Goal: Information Seeking & Learning: Find specific fact

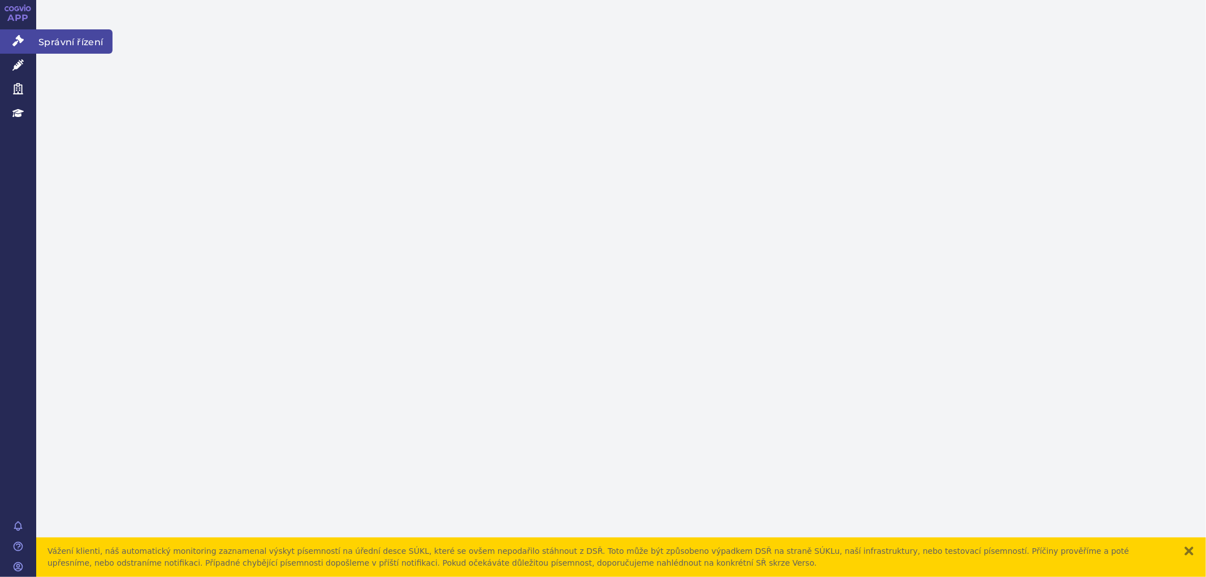
click at [27, 34] on link "Správní řízení" at bounding box center [18, 41] width 36 height 24
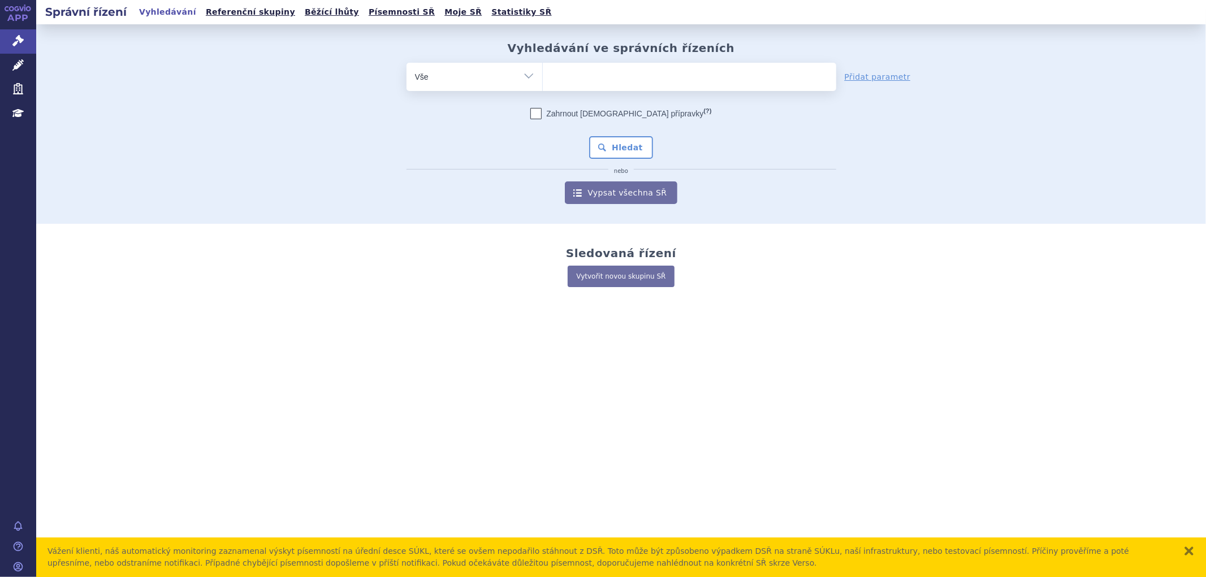
click at [579, 71] on ul at bounding box center [689, 75] width 293 height 24
click at [543, 71] on select at bounding box center [542, 76] width 1 height 28
type input "key"
type input "keyt"
type input "keytr"
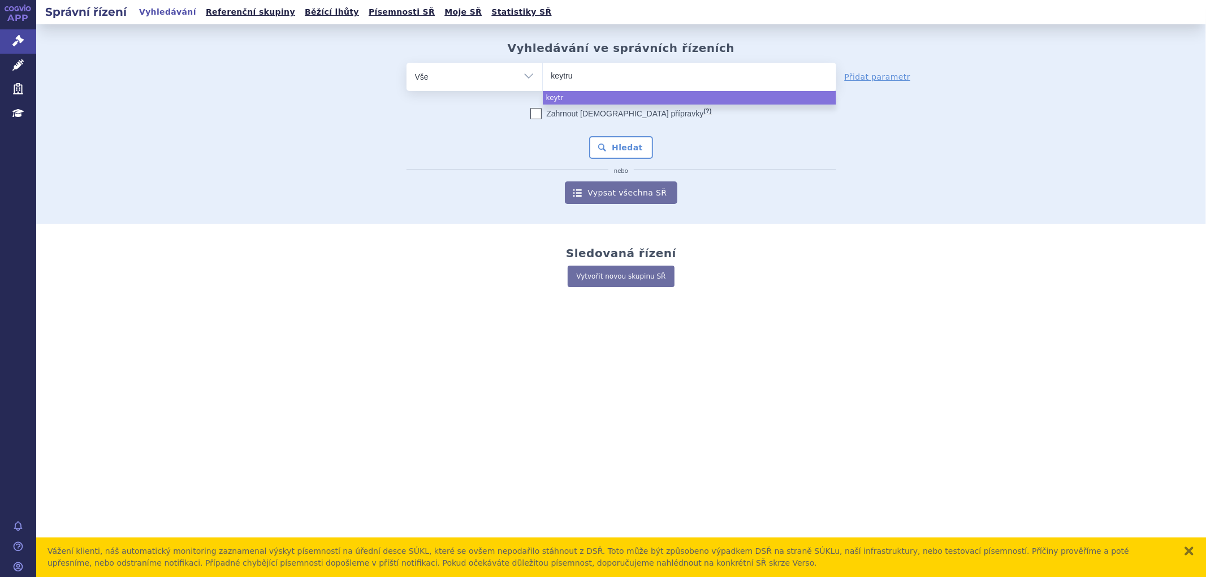
type input "keytrud"
select select "keytrud"
click at [621, 146] on button "Hledat" at bounding box center [621, 147] width 64 height 23
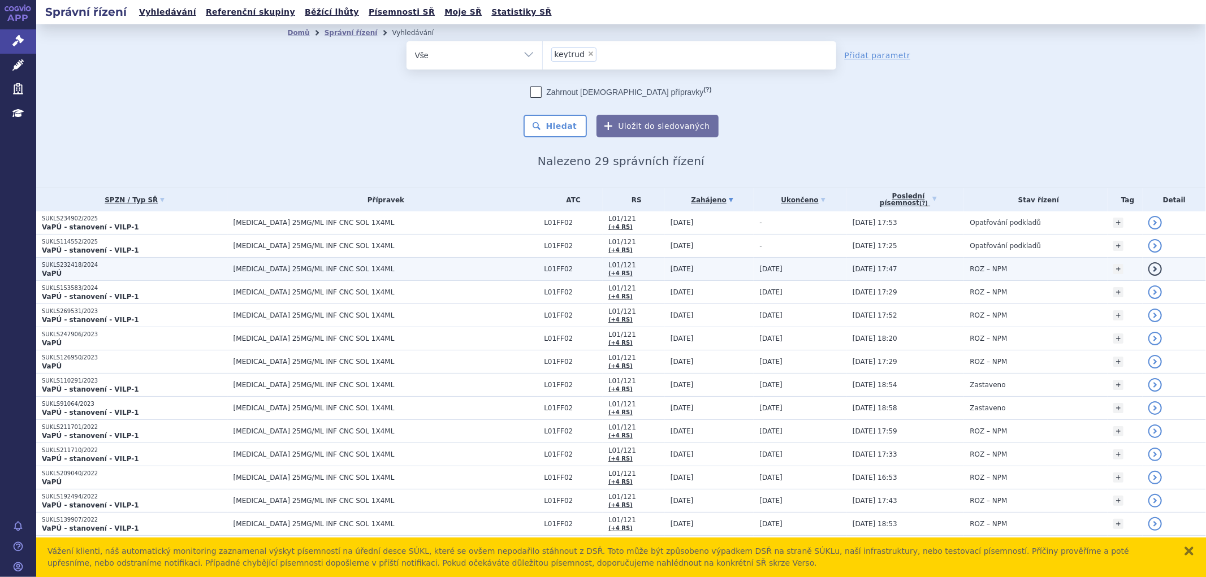
click at [409, 266] on span "KEYTRUDA 25MG/ML INF CNC SOL 1X4ML" at bounding box center [374, 269] width 283 height 8
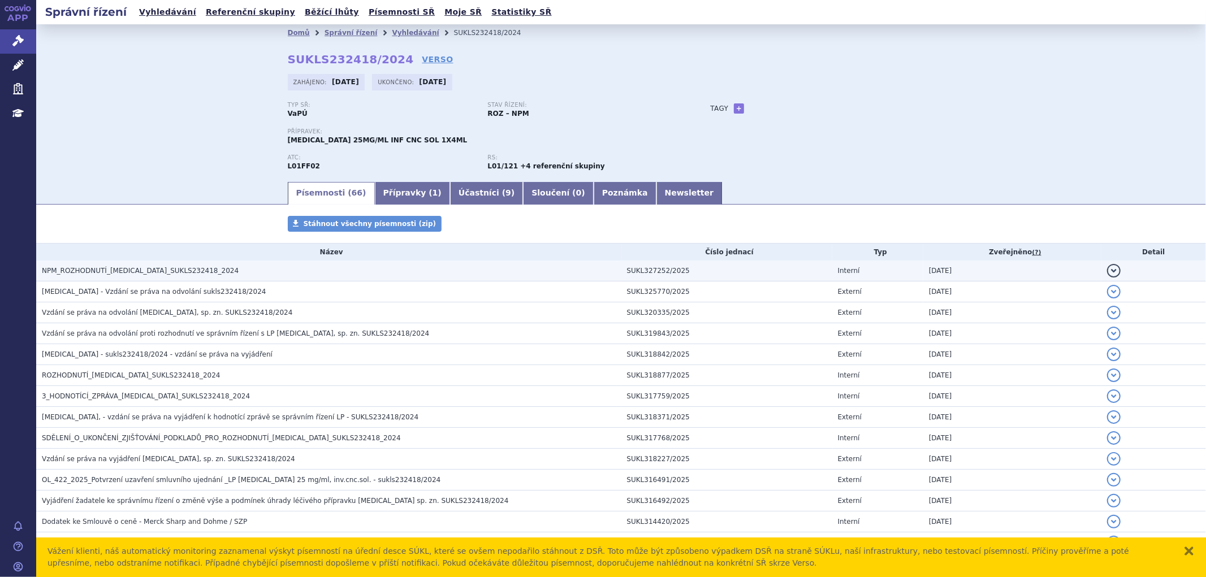
click at [172, 275] on span "NPM_ROZHODNUTÍ_[MEDICAL_DATA]_SUKLS232418_2024" at bounding box center [140, 271] width 197 height 8
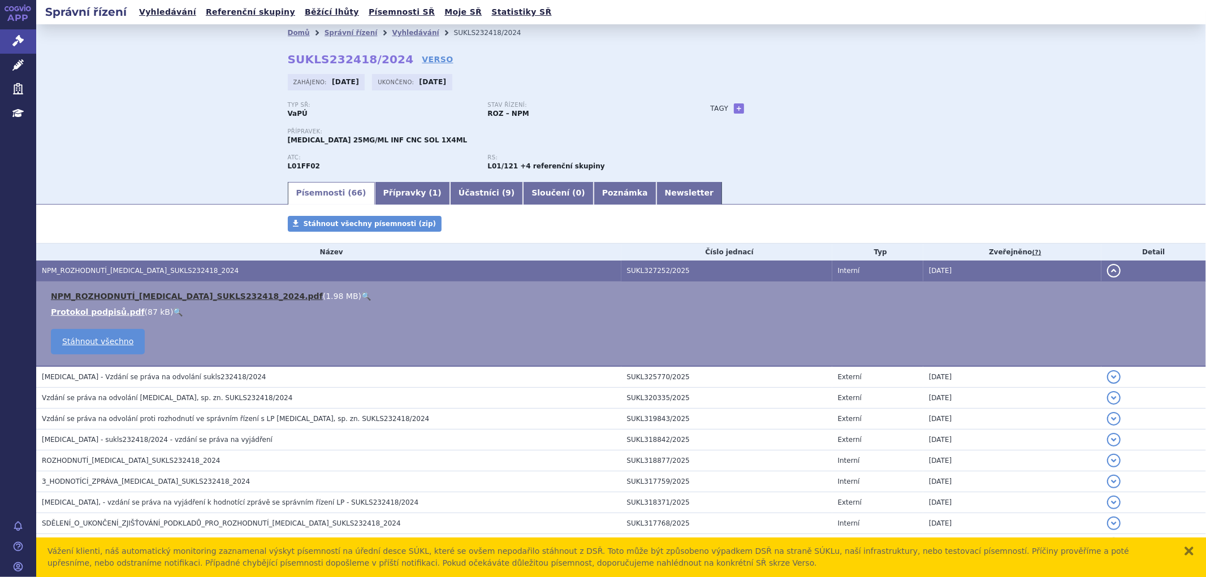
click at [189, 294] on link "NPM_ROZHODNUTÍ_KEYTRUDA_SUKLS232418_2024.pdf" at bounding box center [187, 296] width 272 height 9
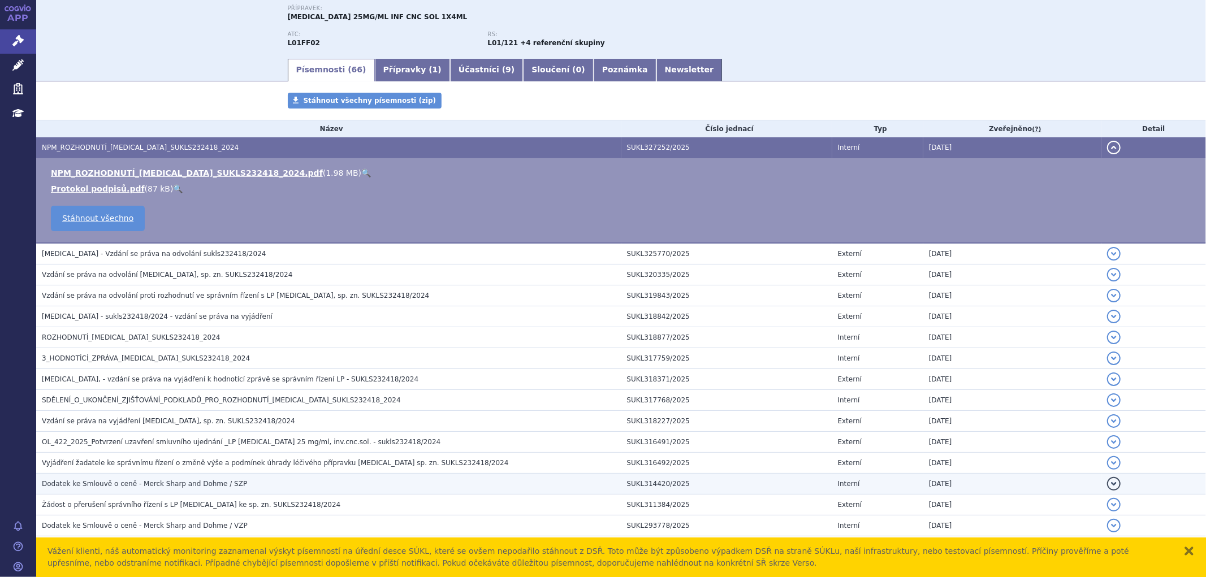
scroll to position [188, 0]
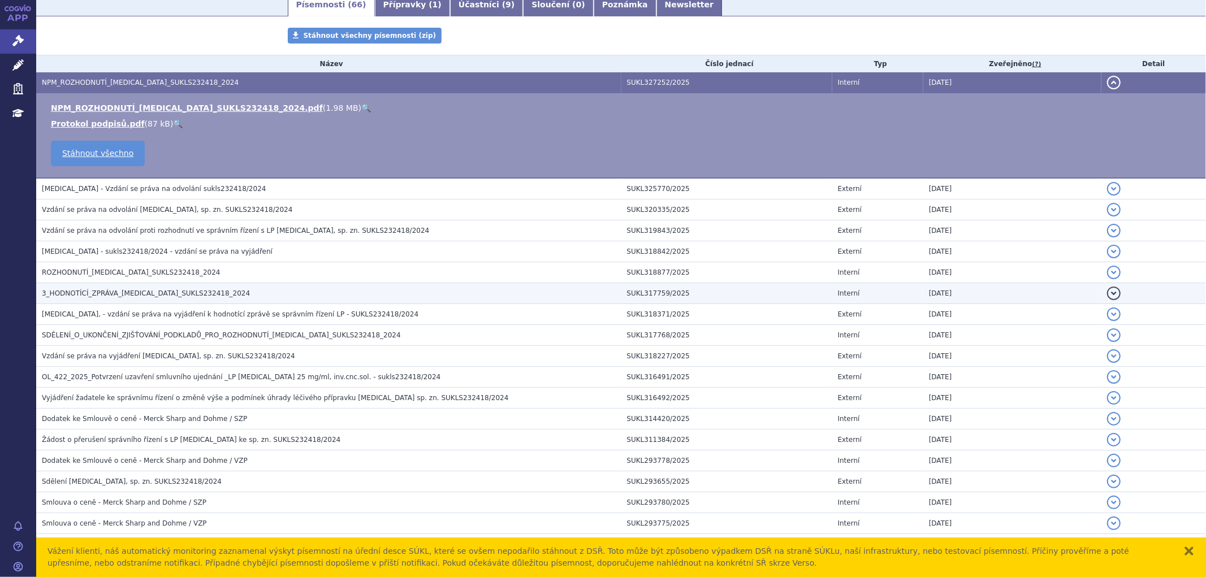
click at [98, 296] on span "3_HODNOTÍCÍ_ZPRÁVA_KEYTRUDA_SUKLS232418_2024" at bounding box center [146, 293] width 208 height 8
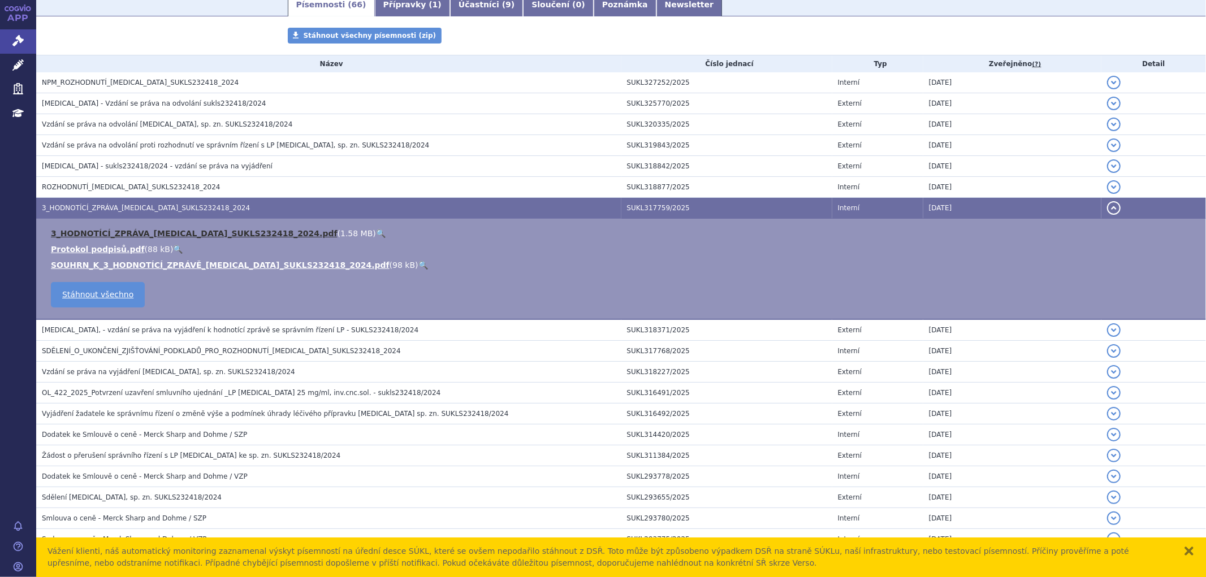
click at [145, 230] on link "3_HODNOTÍCÍ_ZPRÁVA_KEYTRUDA_SUKLS232418_2024.pdf" at bounding box center [194, 233] width 287 height 9
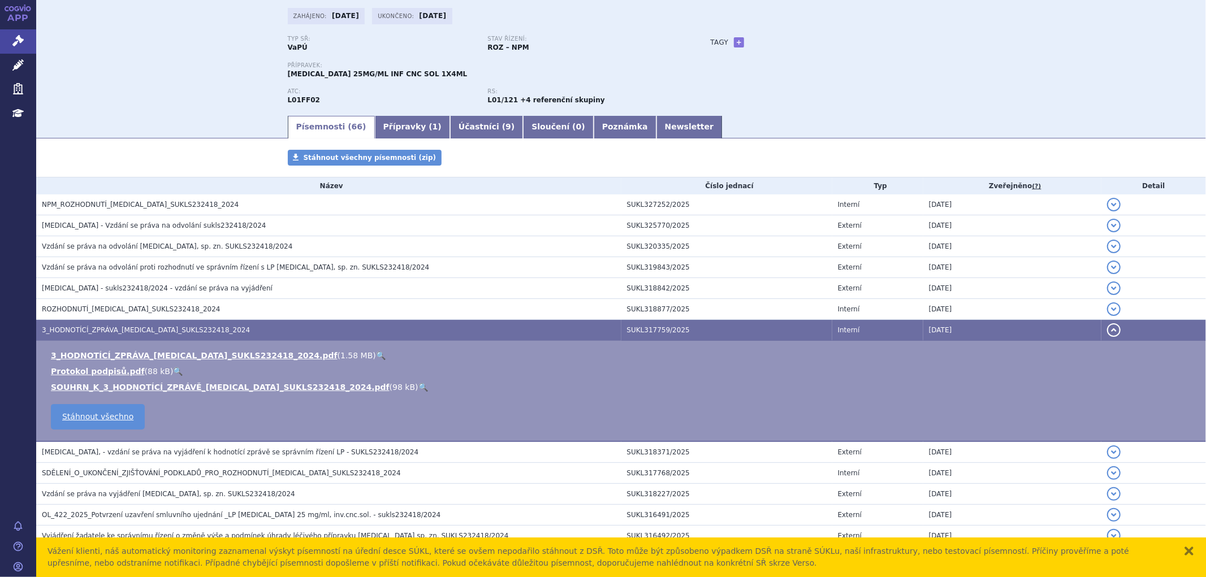
scroll to position [0, 0]
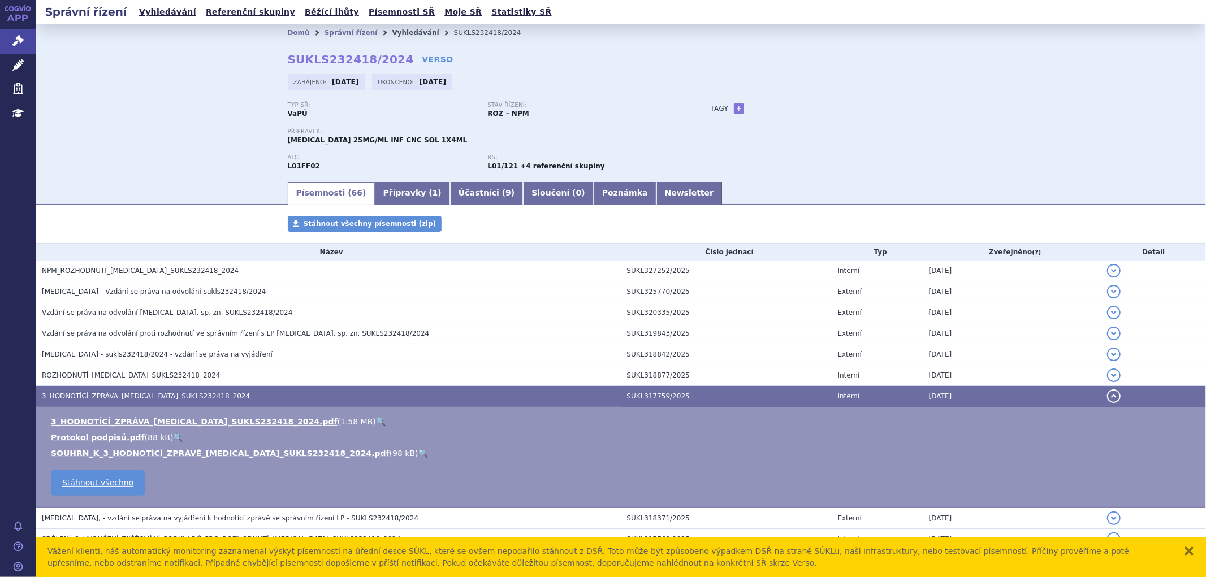
click at [392, 32] on link "Vyhledávání" at bounding box center [415, 33] width 47 height 8
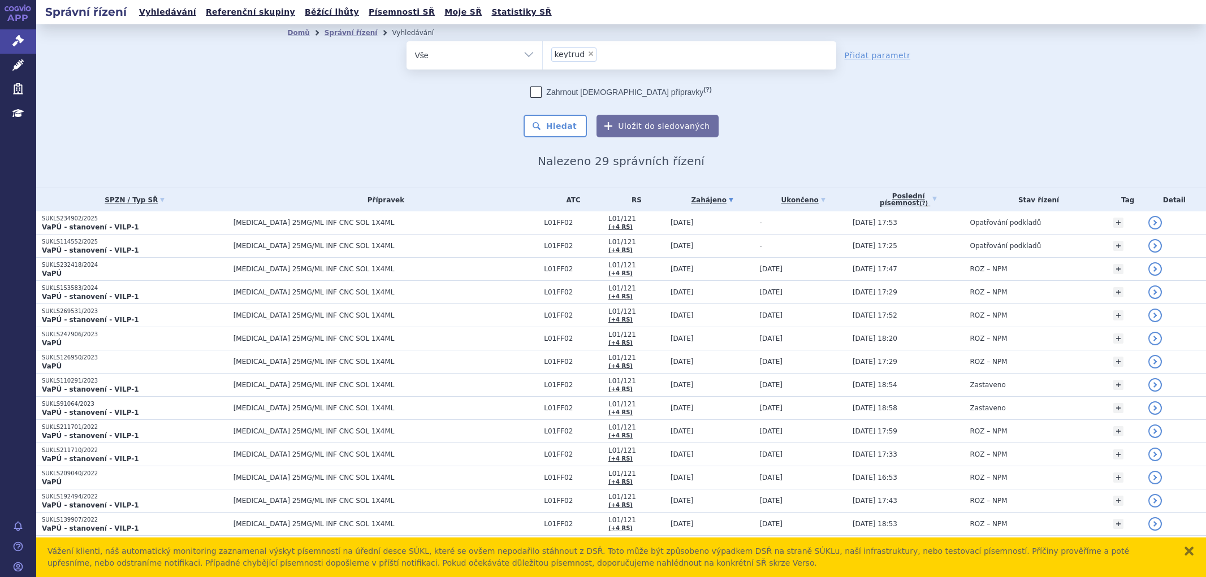
click at [587, 55] on span "×" at bounding box center [590, 53] width 7 height 7
click at [543, 55] on select "keytrud" at bounding box center [542, 55] width 1 height 28
select select
type input "ry"
click at [567, 51] on ul "ry" at bounding box center [689, 53] width 293 height 24
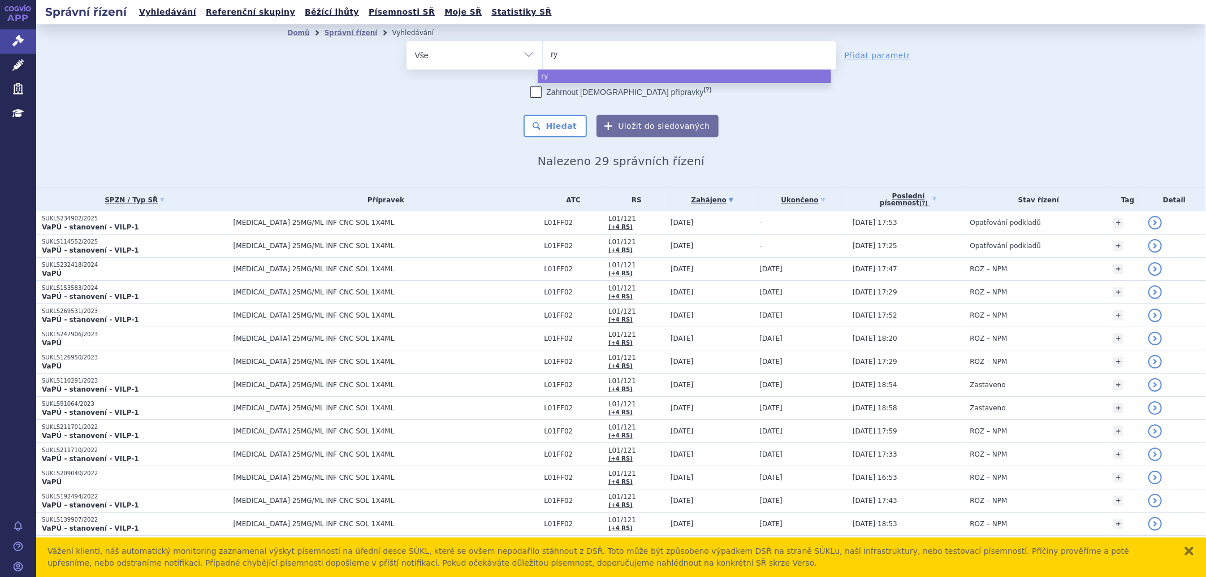
click at [543, 51] on select "keytrud ry" at bounding box center [542, 55] width 1 height 28
select select "ry"
type input "ry"
select select
type input "rybr"
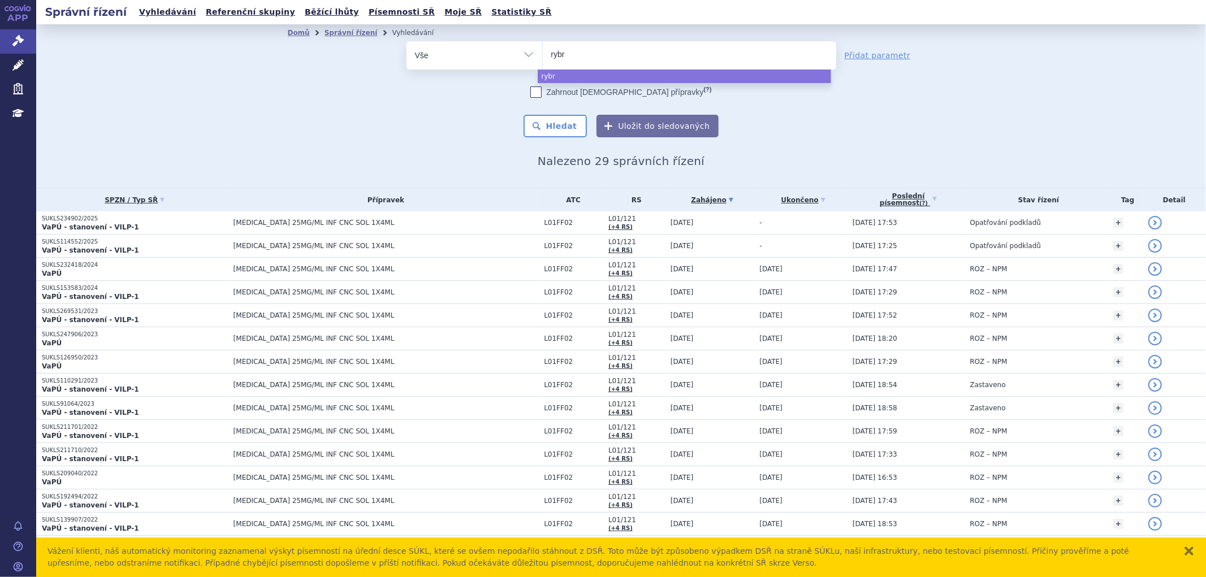
type input "rybre"
type input "rybreva"
type input "rybrevan"
type input "rybrevant"
select select "[MEDICAL_DATA]"
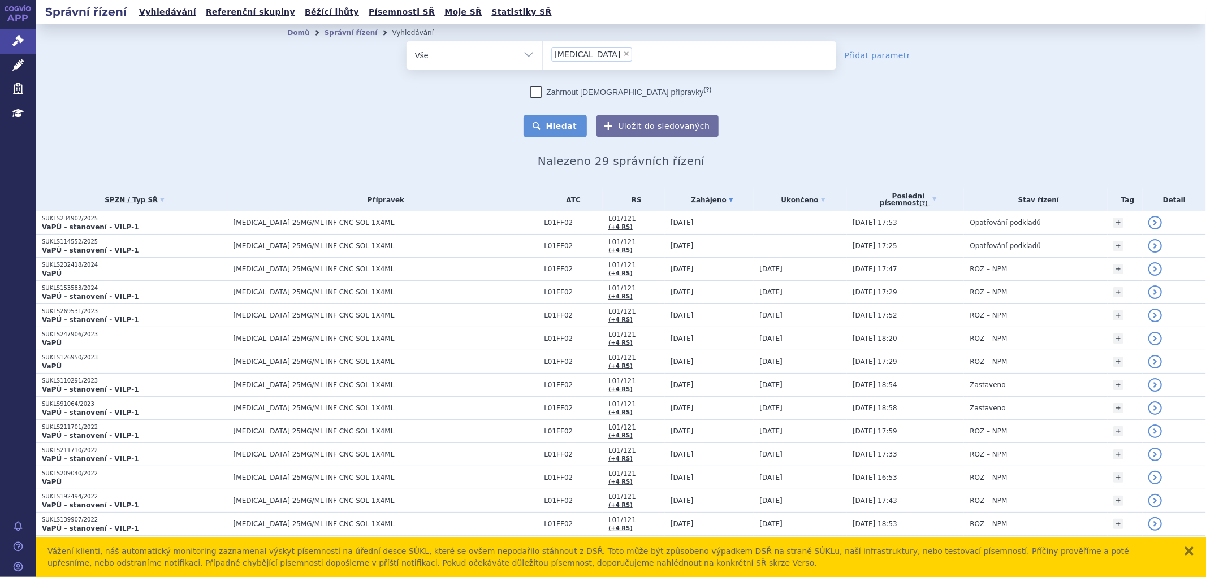
drag, startPoint x: 573, startPoint y: 122, endPoint x: 569, endPoint y: 115, distance: 8.1
click at [572, 121] on button "Hledat" at bounding box center [555, 126] width 64 height 23
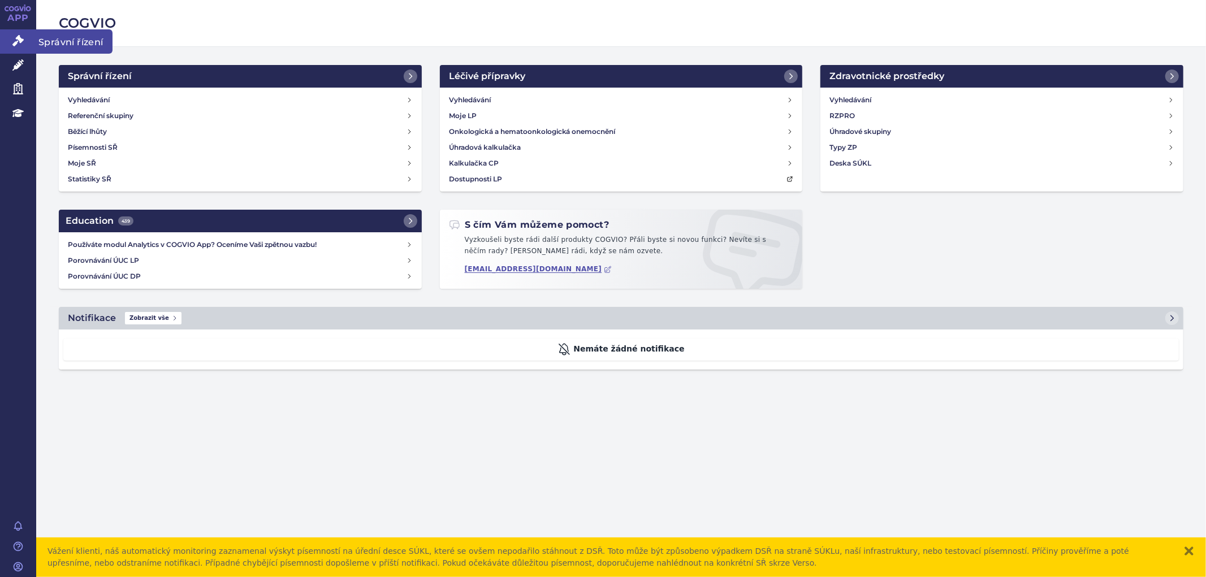
click at [24, 36] on link "Správní řízení" at bounding box center [18, 41] width 36 height 24
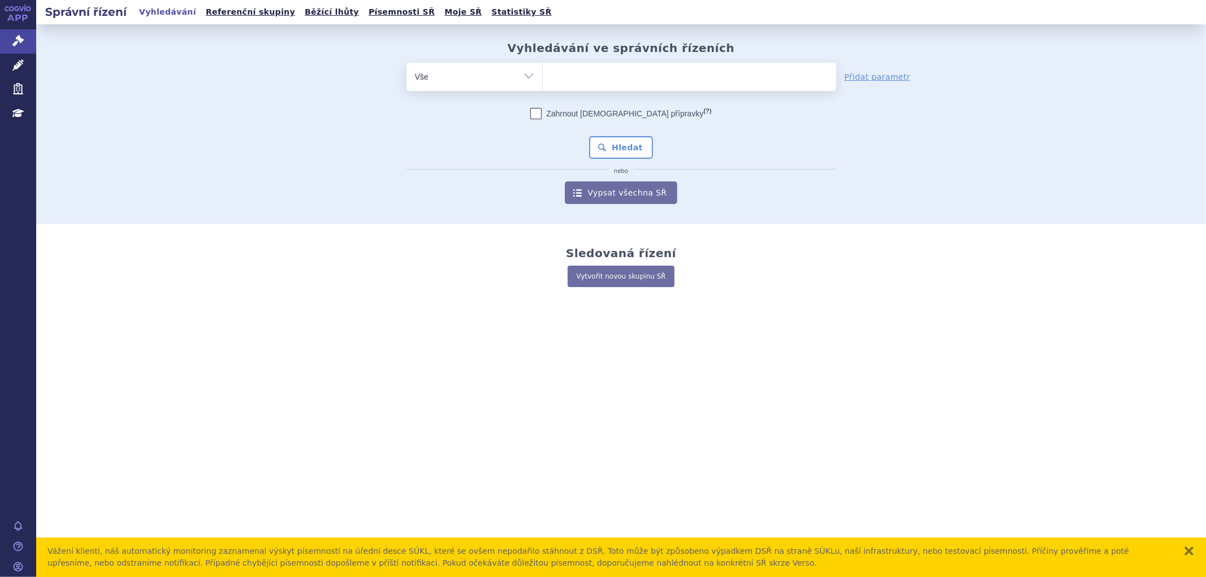
drag, startPoint x: 575, startPoint y: 63, endPoint x: 573, endPoint y: 81, distance: 18.7
click at [573, 80] on ul at bounding box center [689, 75] width 293 height 24
click at [543, 80] on select at bounding box center [542, 76] width 1 height 28
type input "la"
type input "laz"
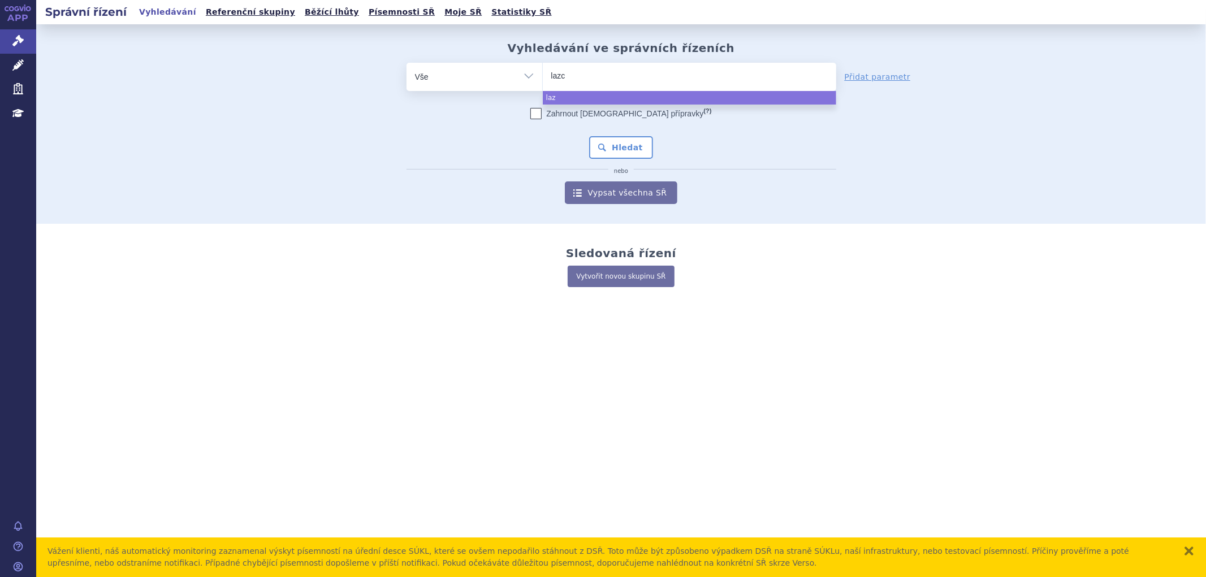
type input "lazcl"
type input "lazclu"
type input "lazcluz"
type input "lazcluze"
select select "lazcluze"
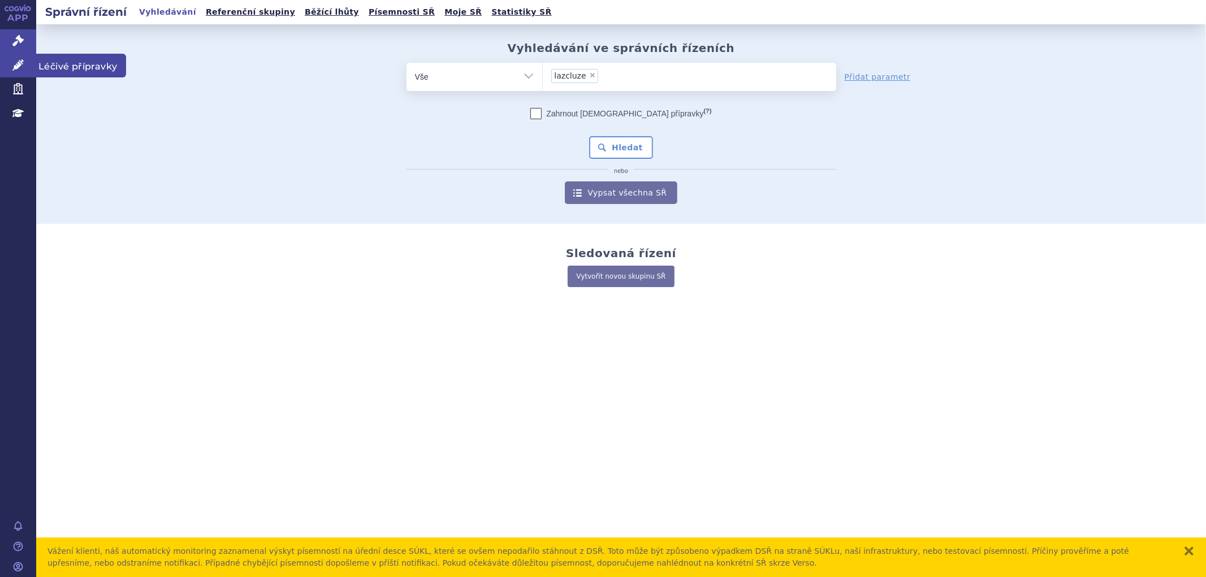
click at [13, 66] on icon at bounding box center [17, 64] width 11 height 11
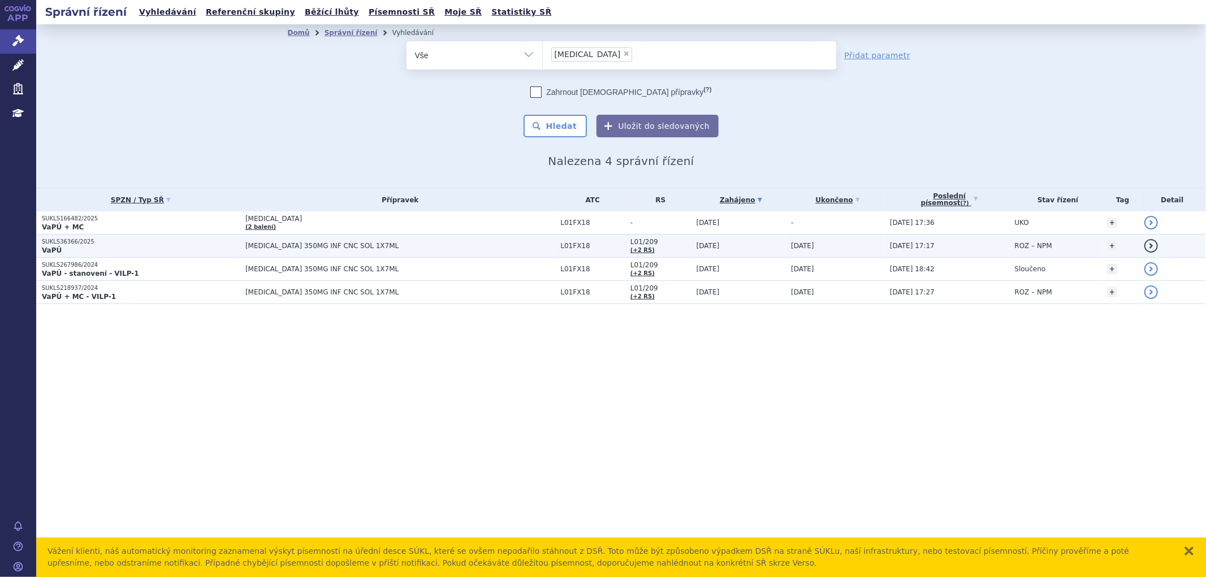
click at [400, 243] on span "[MEDICAL_DATA] 350MG INF CNC SOL 1X7ML" at bounding box center [386, 246] width 283 height 8
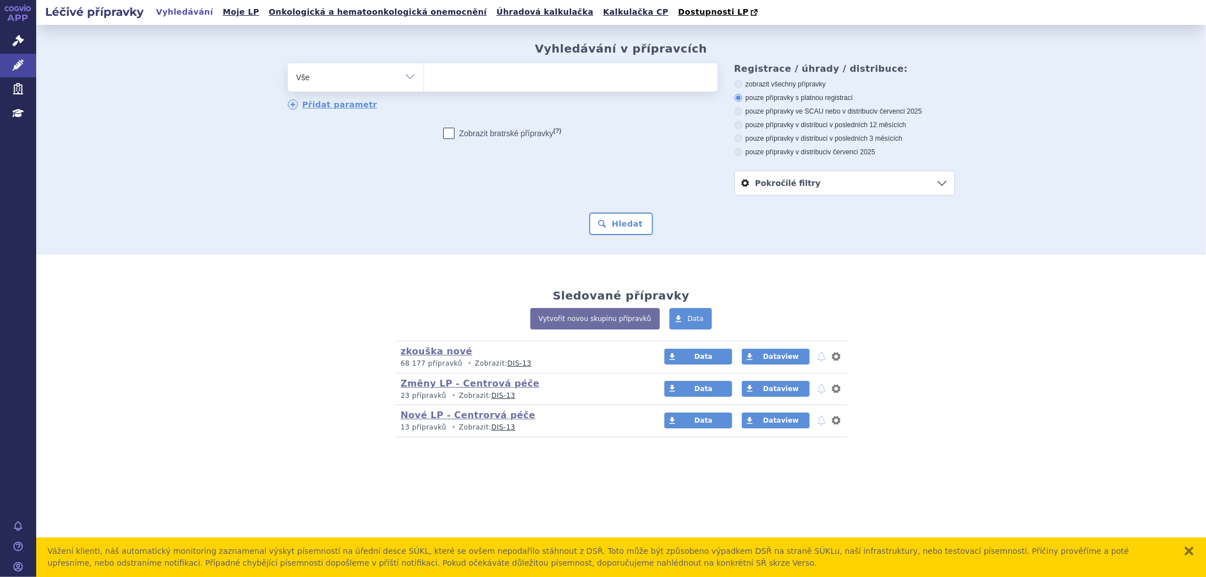
drag, startPoint x: 0, startPoint y: 0, endPoint x: 585, endPoint y: 80, distance: 590.0
click at [585, 80] on ul at bounding box center [570, 75] width 293 height 24
click at [424, 80] on select at bounding box center [423, 77] width 1 height 28
type input "la"
type input "lac"
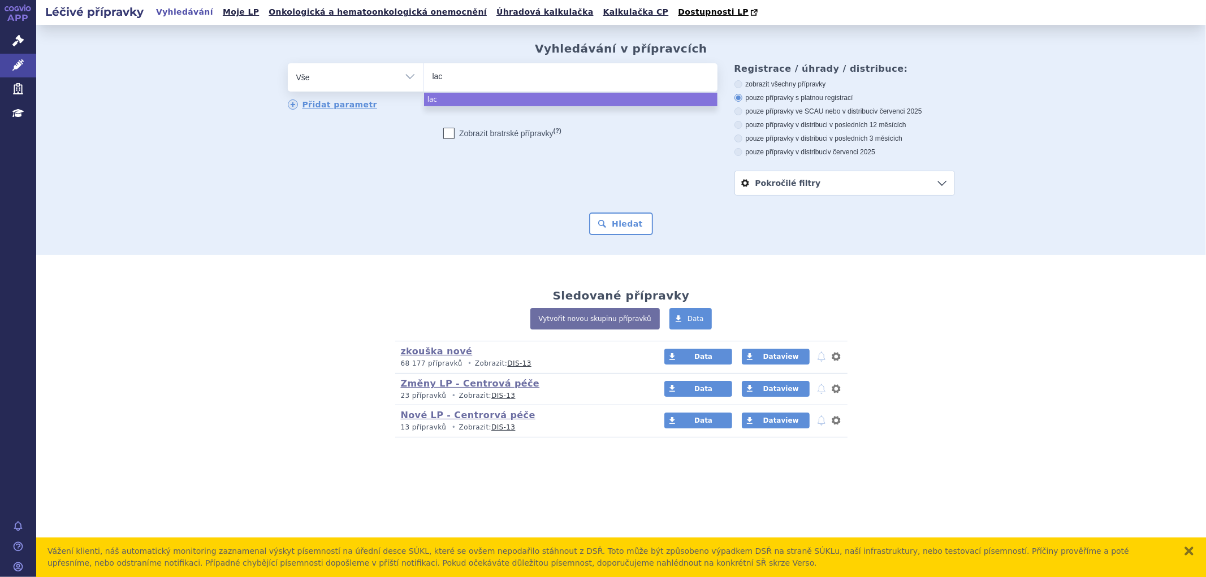
type input "lacl"
type input "laclu"
type input "lacluze"
select select "lacluze"
click at [625, 231] on button "Hledat" at bounding box center [621, 224] width 64 height 23
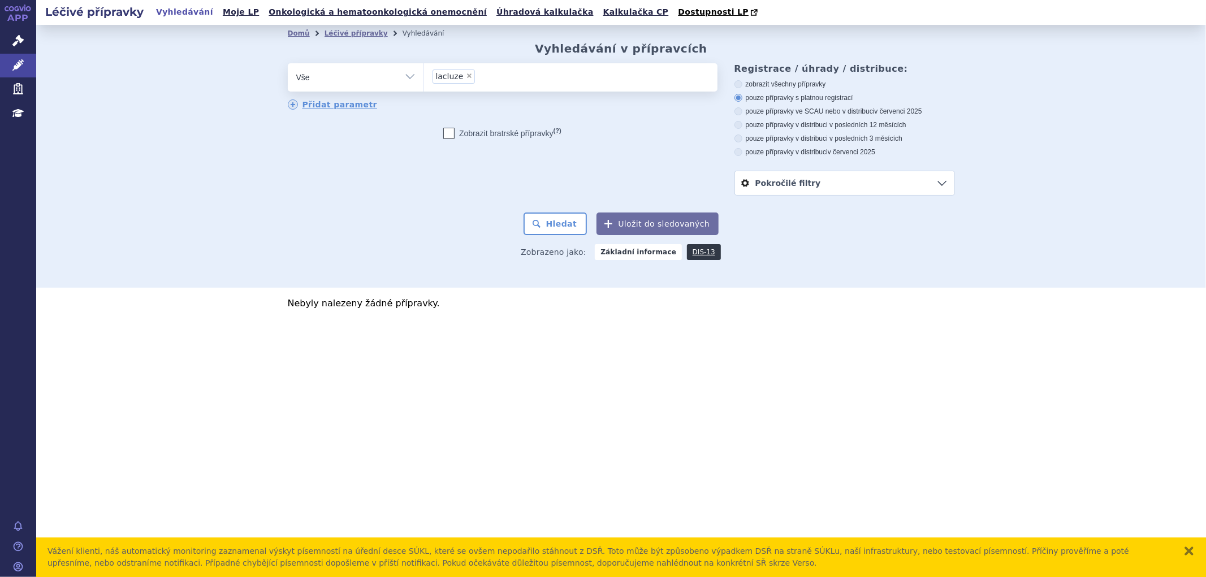
click at [490, 80] on ul "× lacluze" at bounding box center [570, 75] width 293 height 25
click at [424, 80] on select "lacluze" at bounding box center [423, 77] width 1 height 28
type input "laclu"
select select
type input "lacl"
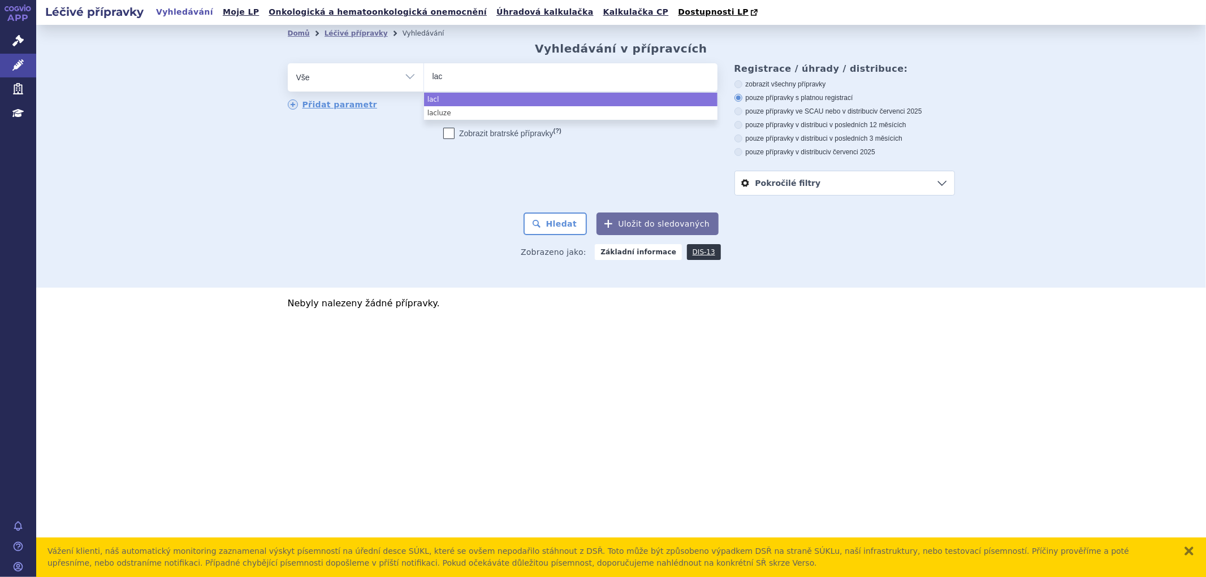
type input "la"
type input "laz"
type input "lazc"
type input "lazcl"
type input "lazclu"
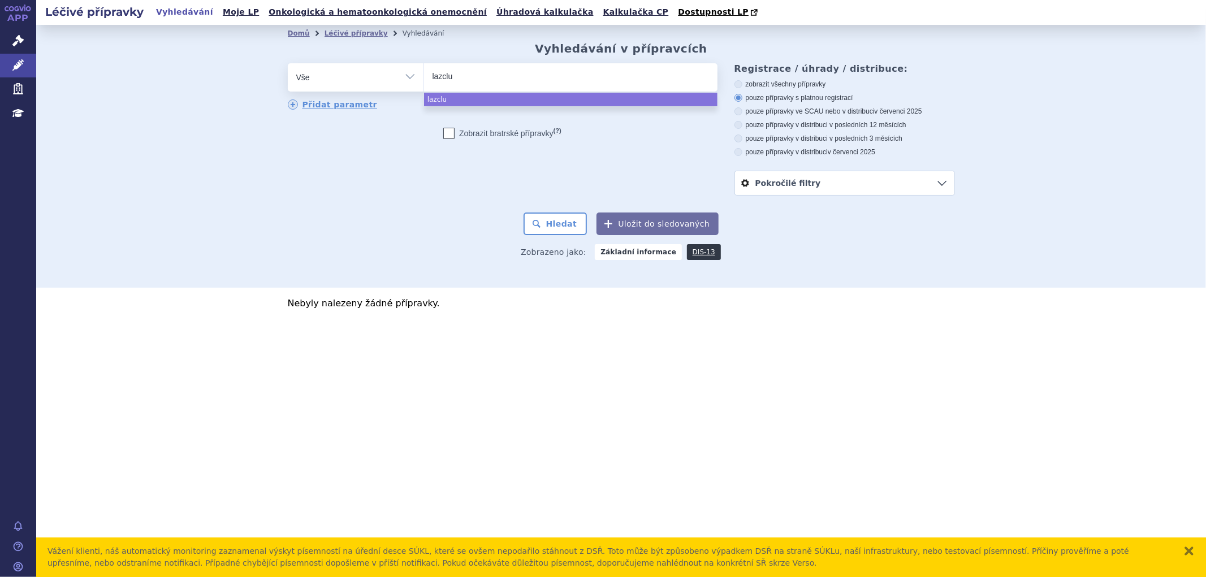
type input "lazcluz"
type input "lazcluze"
select select "lazcluze"
click at [568, 239] on div "Zobrazeno jako: Základní informace DIS-13" at bounding box center [621, 251] width 667 height 33
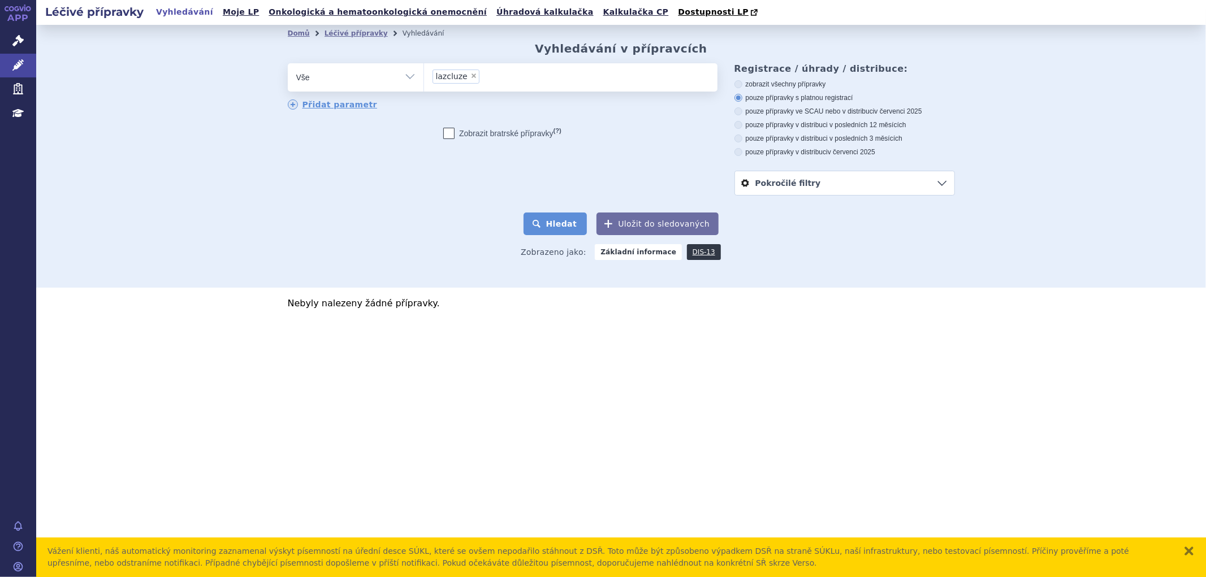
click at [568, 223] on button "Hledat" at bounding box center [555, 224] width 64 height 23
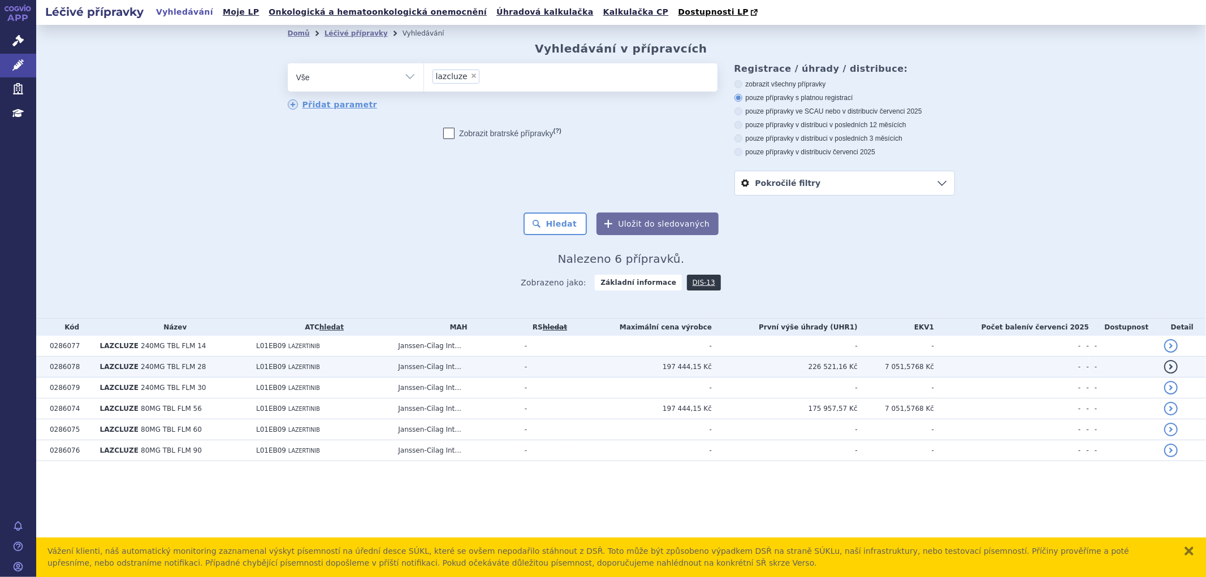
click at [315, 366] on td "L01EB09 LAZERTINIB" at bounding box center [321, 367] width 142 height 21
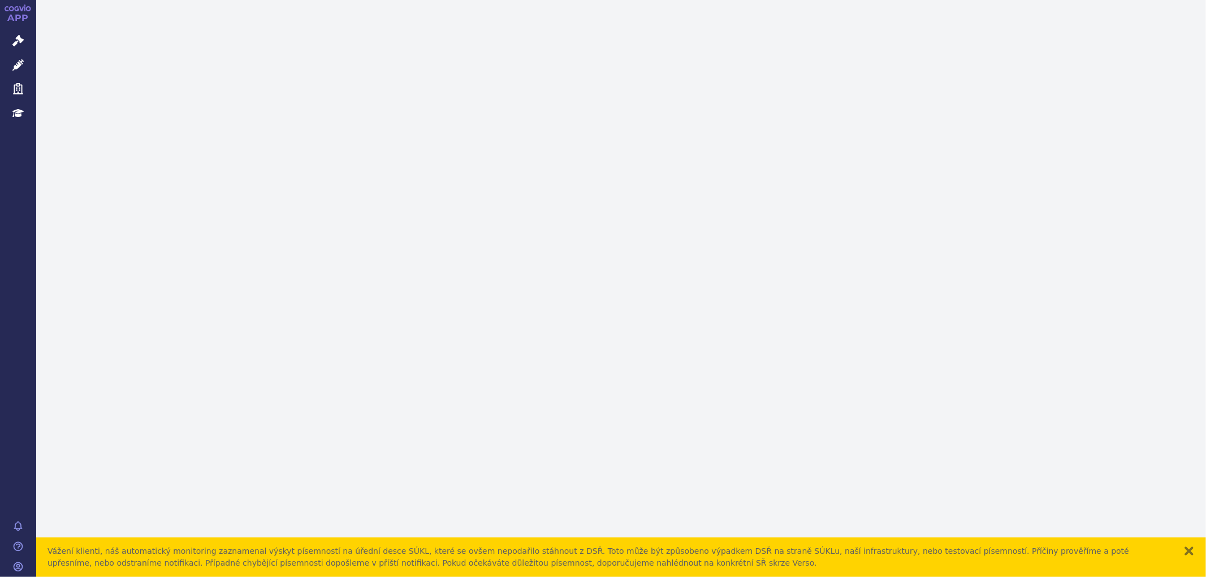
click at [20, 64] on icon at bounding box center [17, 64] width 11 height 11
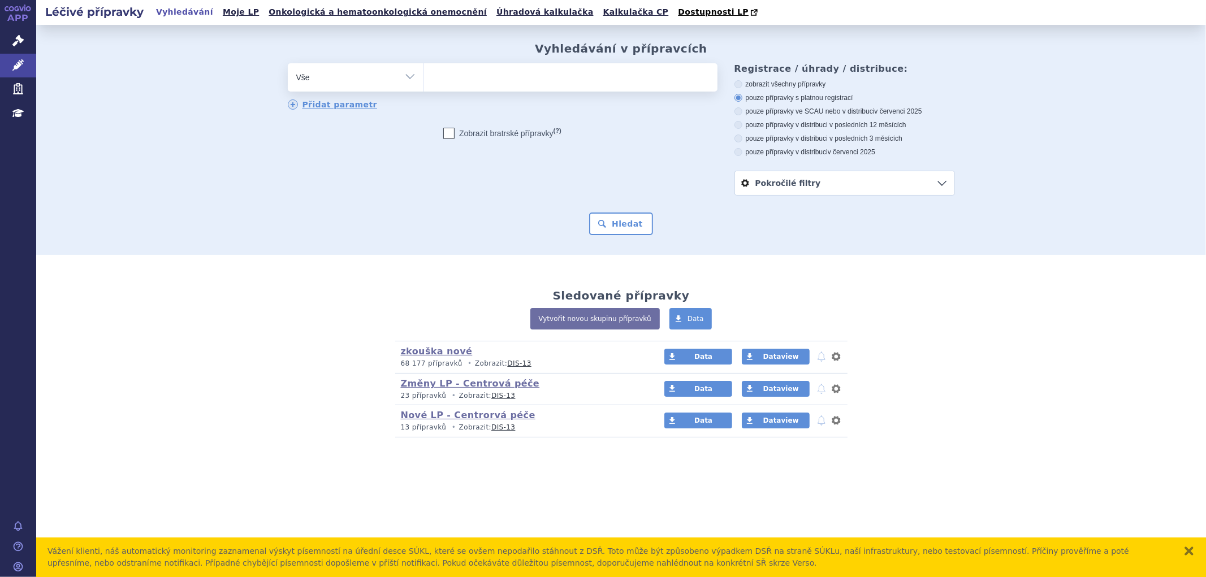
click at [448, 77] on ul at bounding box center [570, 75] width 293 height 24
click at [424, 77] on select at bounding box center [423, 77] width 1 height 28
type input "ry"
type input "rybr"
type input "rybre"
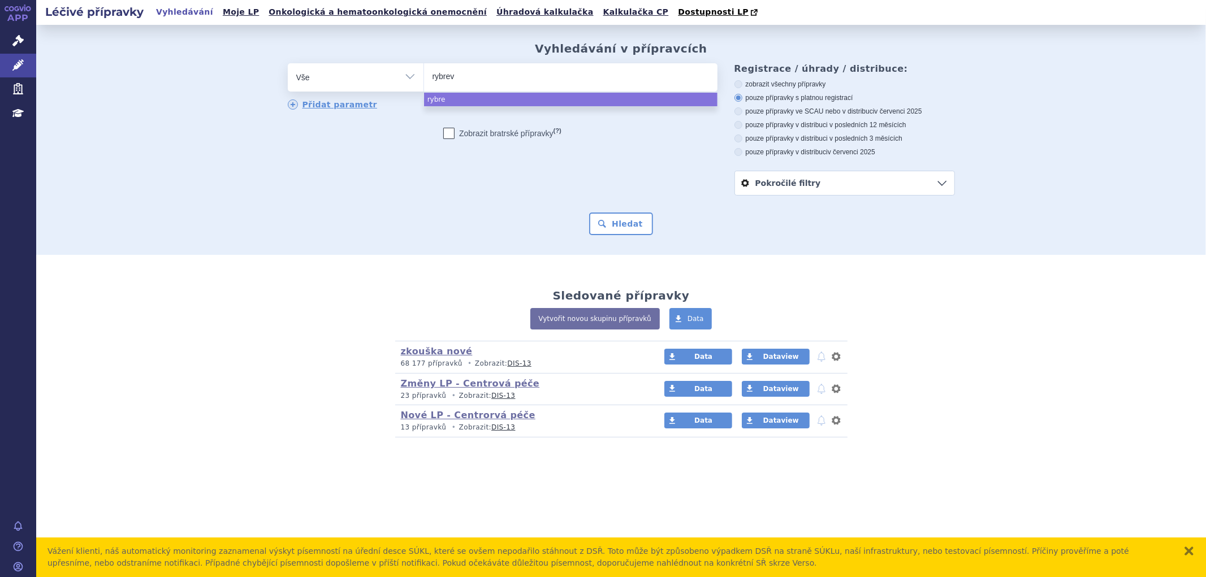
type input "rybreva"
type input "rybrevan"
type input "[MEDICAL_DATA]"
select select "[MEDICAL_DATA]"
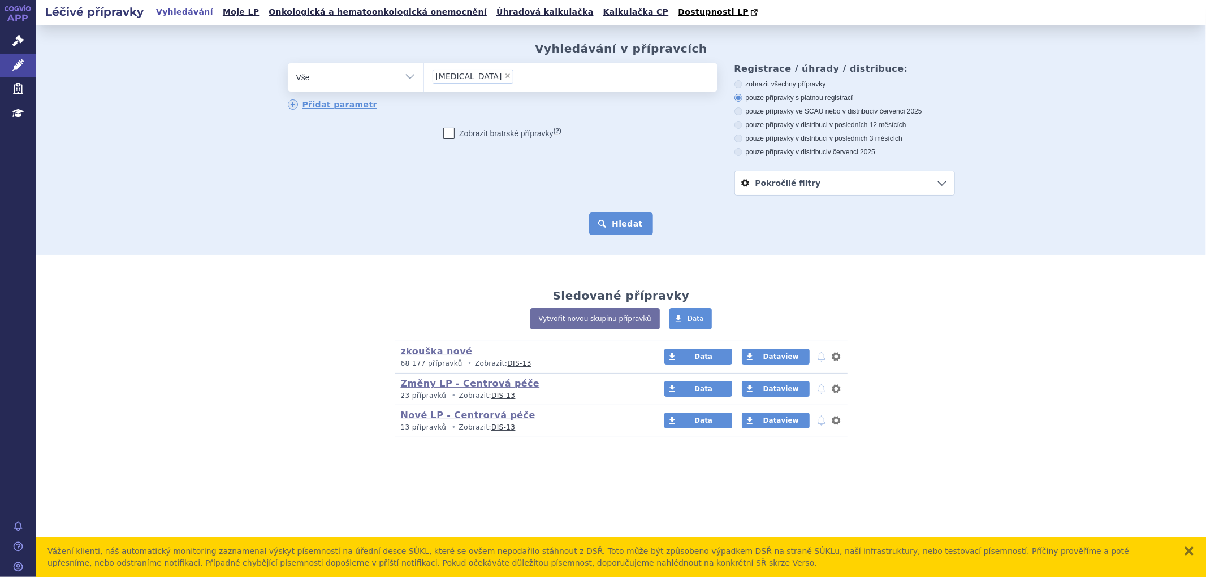
click at [612, 232] on button "Hledat" at bounding box center [621, 224] width 64 height 23
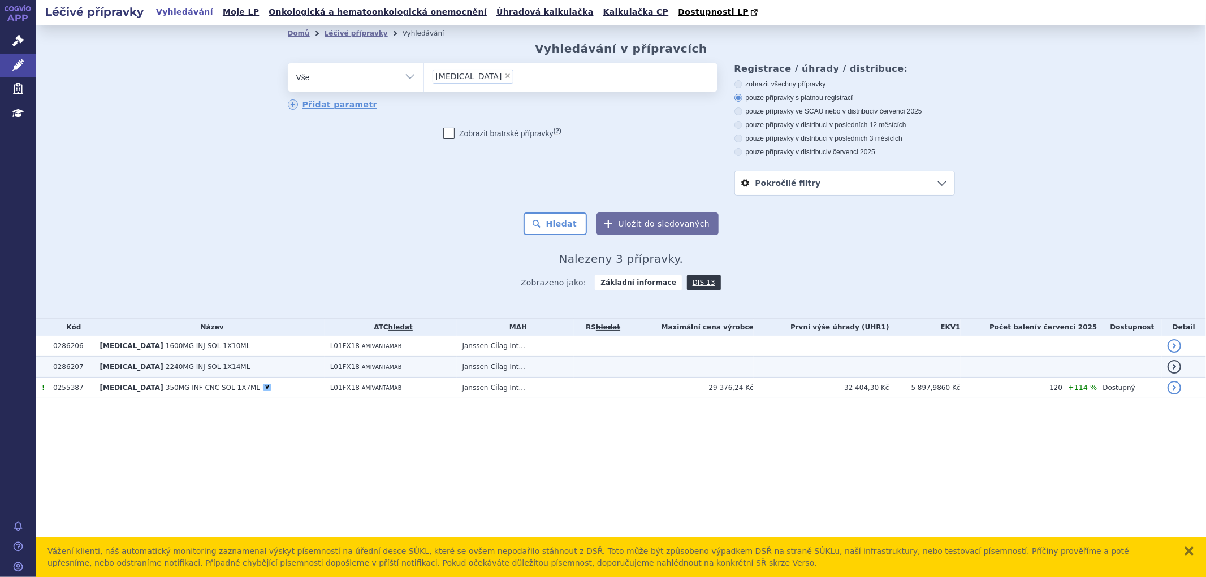
click at [261, 387] on td "[MEDICAL_DATA] 350MG INF CNC SOL 1X7ML V" at bounding box center [209, 388] width 230 height 21
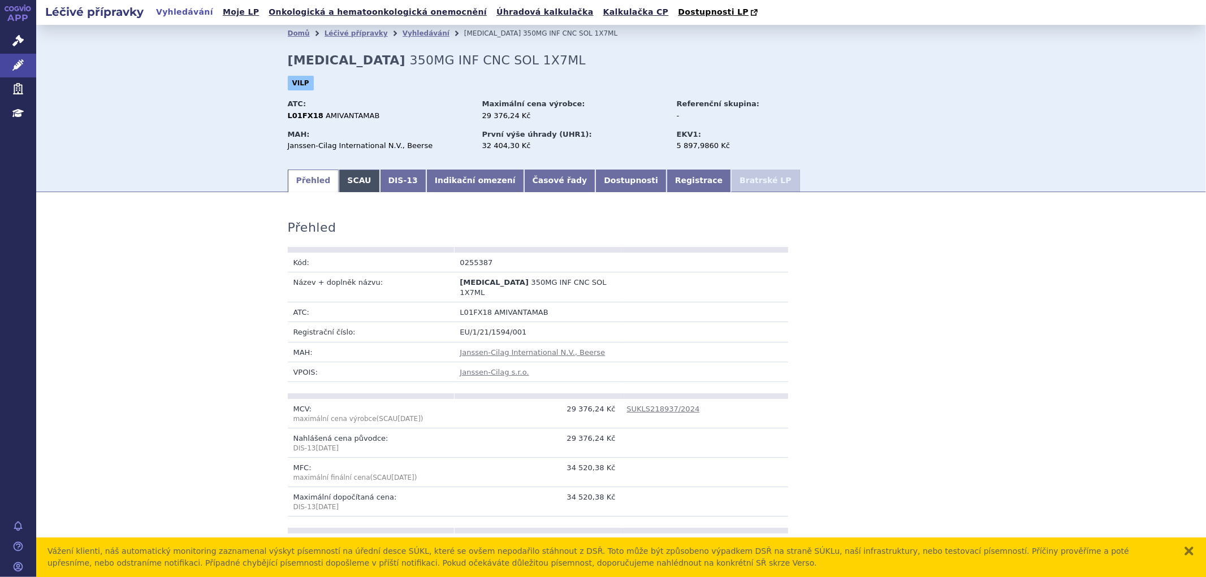
click at [347, 181] on link "SCAU" at bounding box center [359, 181] width 41 height 23
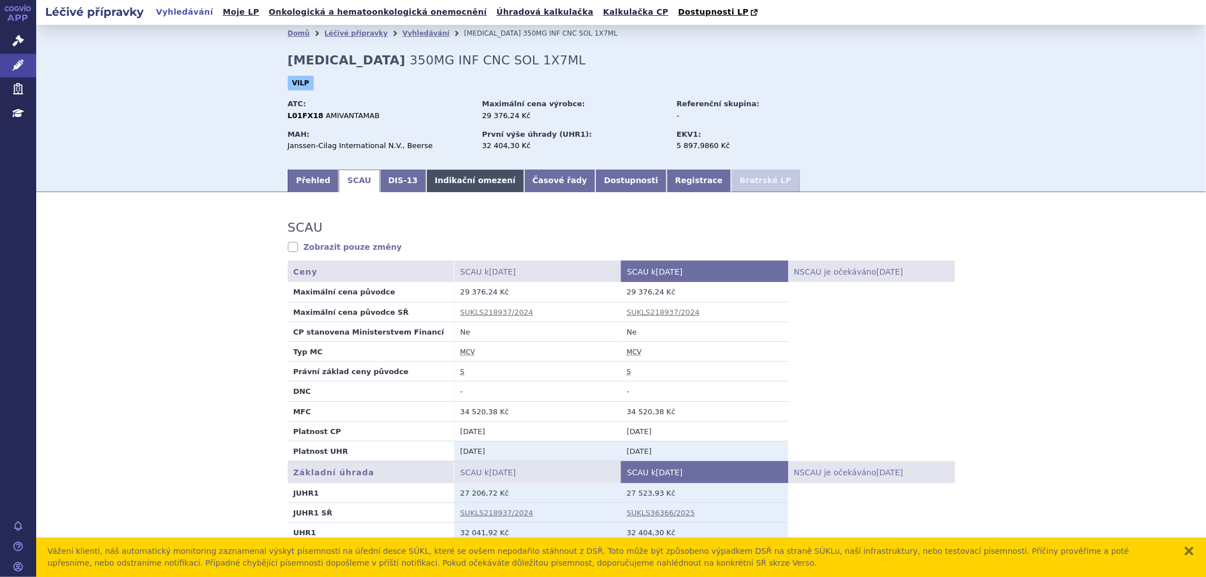
click at [431, 179] on link "Indikační omezení" at bounding box center [475, 181] width 98 height 23
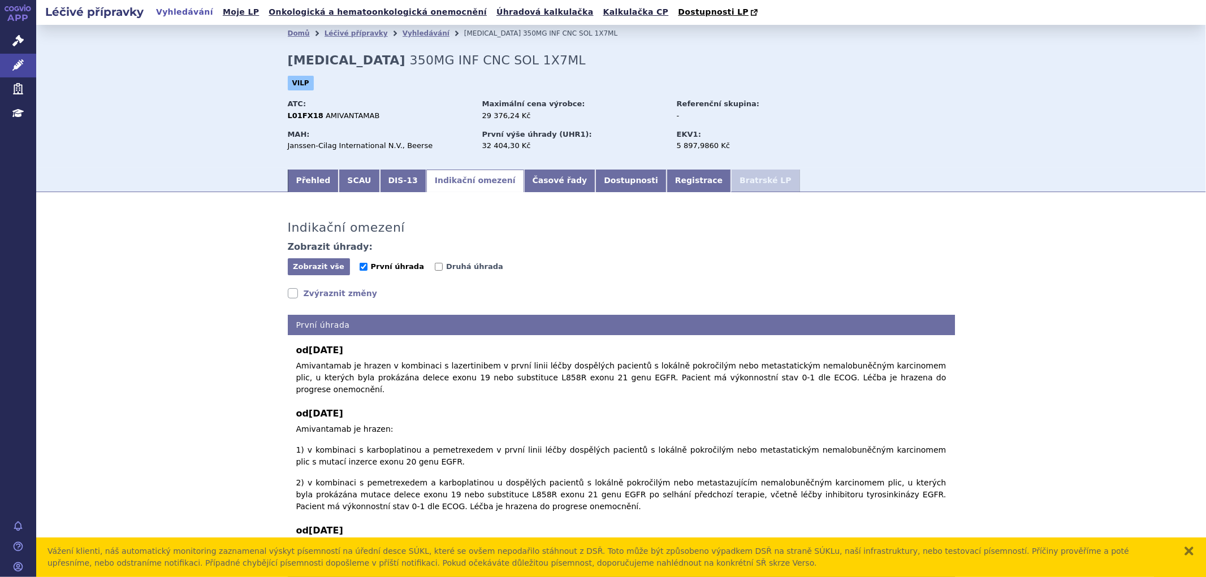
click at [386, 269] on span "První úhrada" at bounding box center [397, 266] width 53 height 8
click at [367, 269] on input "První úhrada" at bounding box center [364, 267] width 8 height 8
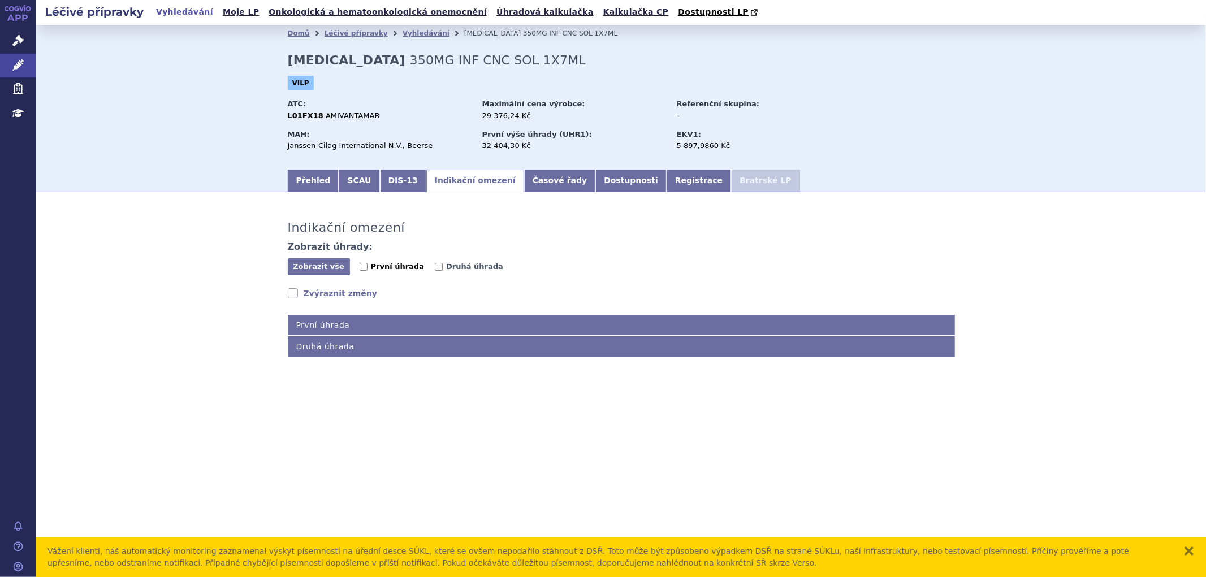
click at [386, 269] on span "První úhrada" at bounding box center [397, 266] width 53 height 8
click at [367, 269] on input "První úhrada" at bounding box center [364, 267] width 8 height 8
checkbox input "true"
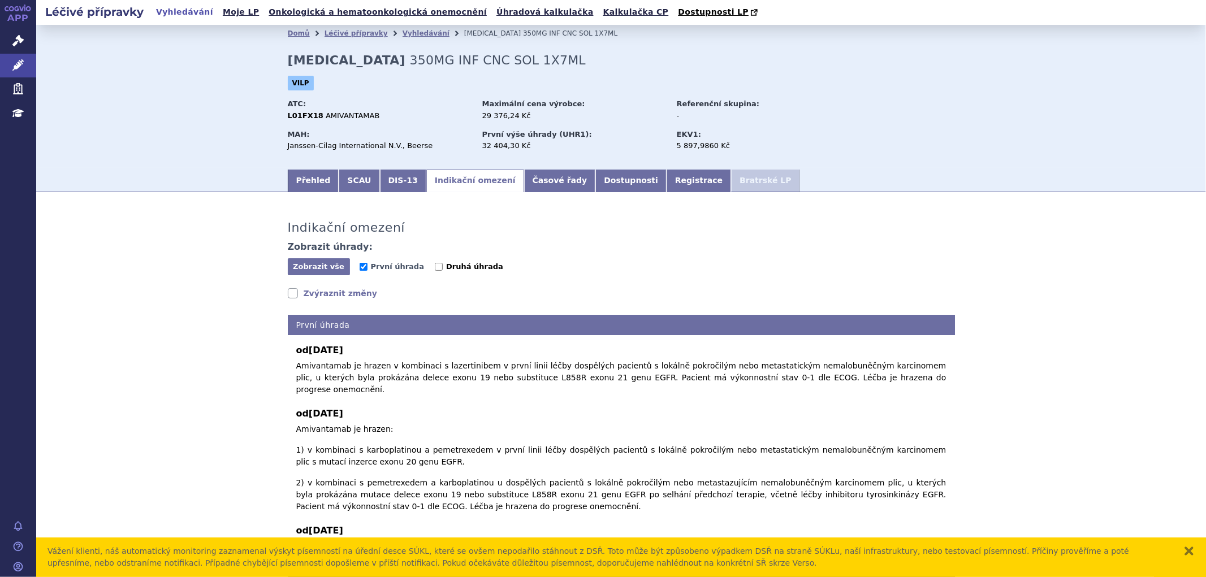
click at [447, 267] on span "Druhá úhrada" at bounding box center [474, 266] width 57 height 8
click at [418, 269] on span "První úhrada" at bounding box center [398, 267] width 76 height 11
click at [435, 270] on input "Druhá úhrada" at bounding box center [439, 267] width 8 height 8
checkbox input "true"
click at [407, 270] on span "První úhrada" at bounding box center [397, 266] width 53 height 8
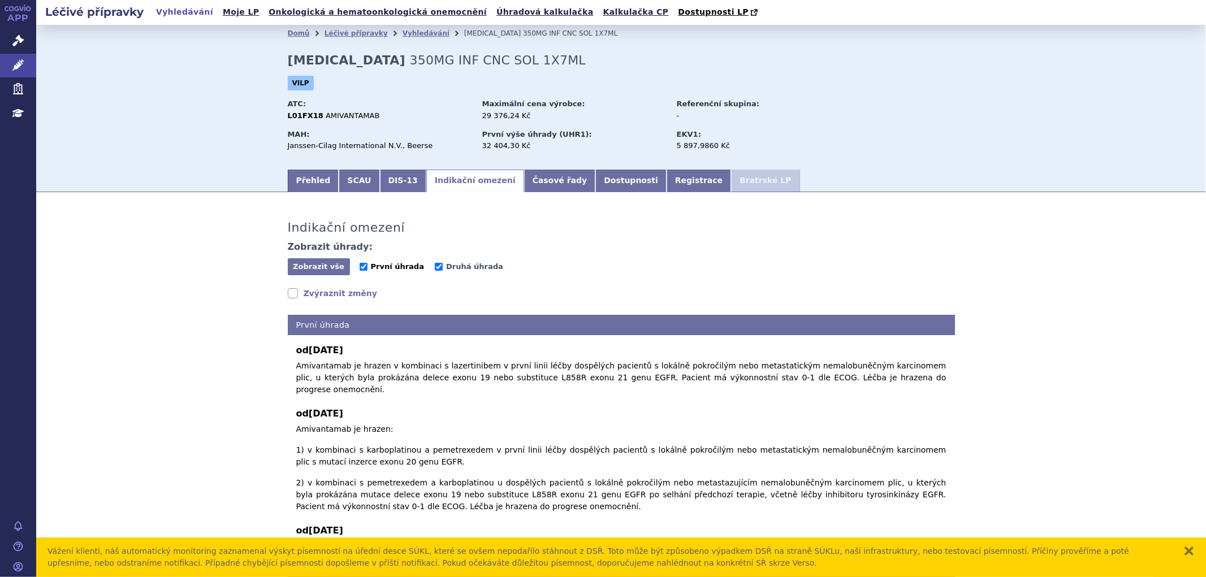
click at [367, 270] on input "První úhrada" at bounding box center [364, 267] width 8 height 8
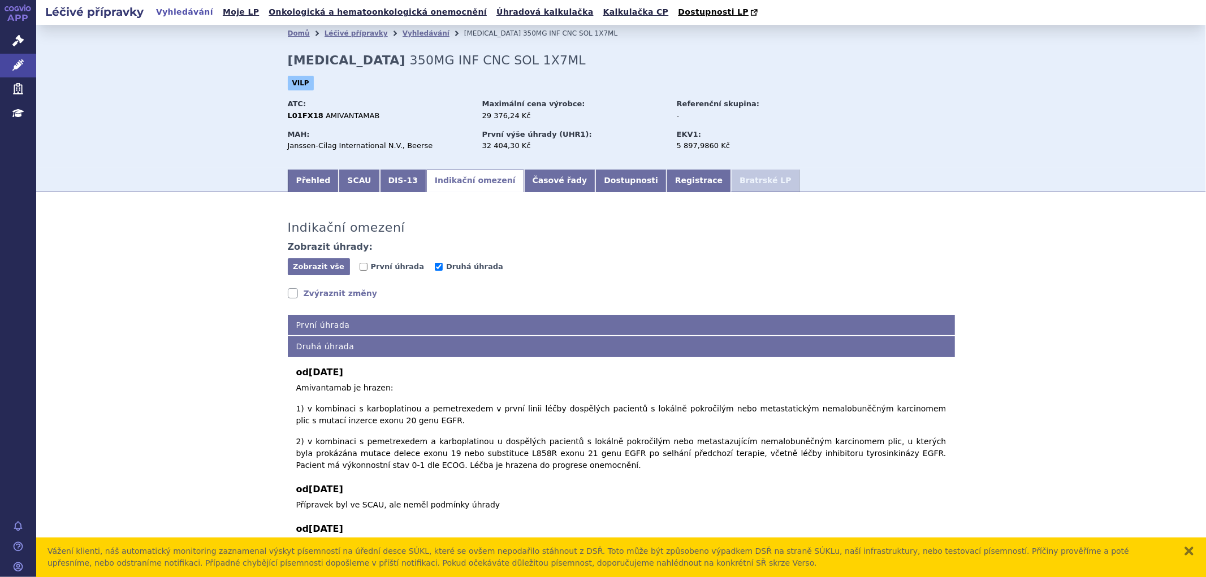
click at [313, 291] on link "Zvýraznit změny" at bounding box center [333, 293] width 90 height 11
click at [311, 292] on link "Zvýraznit změny" at bounding box center [333, 293] width 90 height 11
click at [371, 270] on span "První úhrada" at bounding box center [397, 266] width 53 height 8
click at [367, 270] on input "První úhrada" at bounding box center [364, 267] width 8 height 8
checkbox input "true"
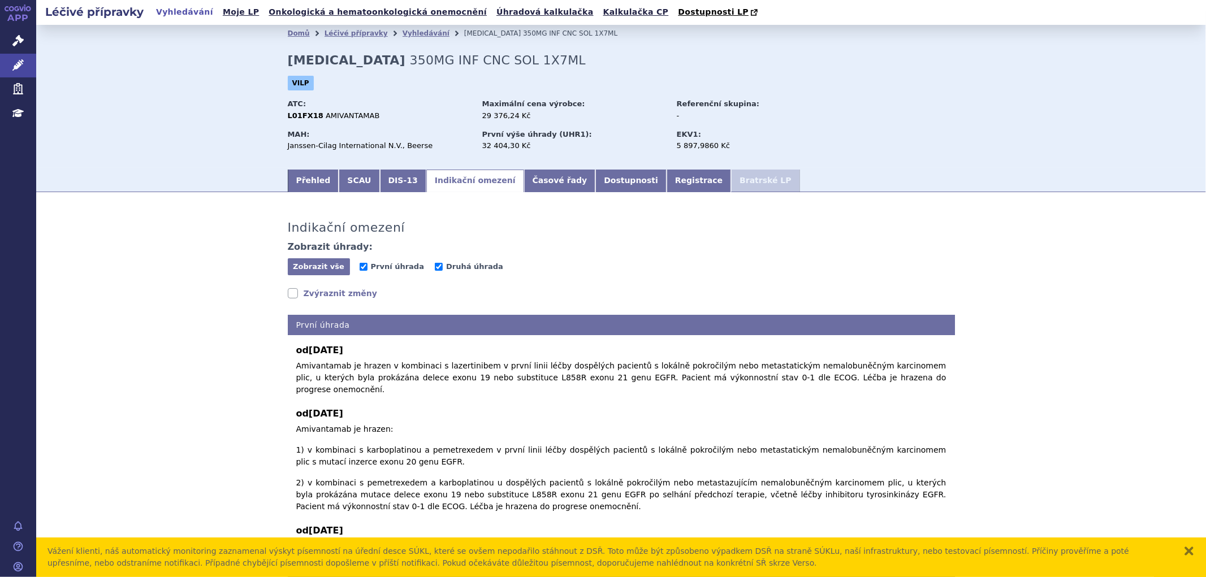
click at [318, 298] on link "Zvýraznit změny" at bounding box center [333, 293] width 90 height 11
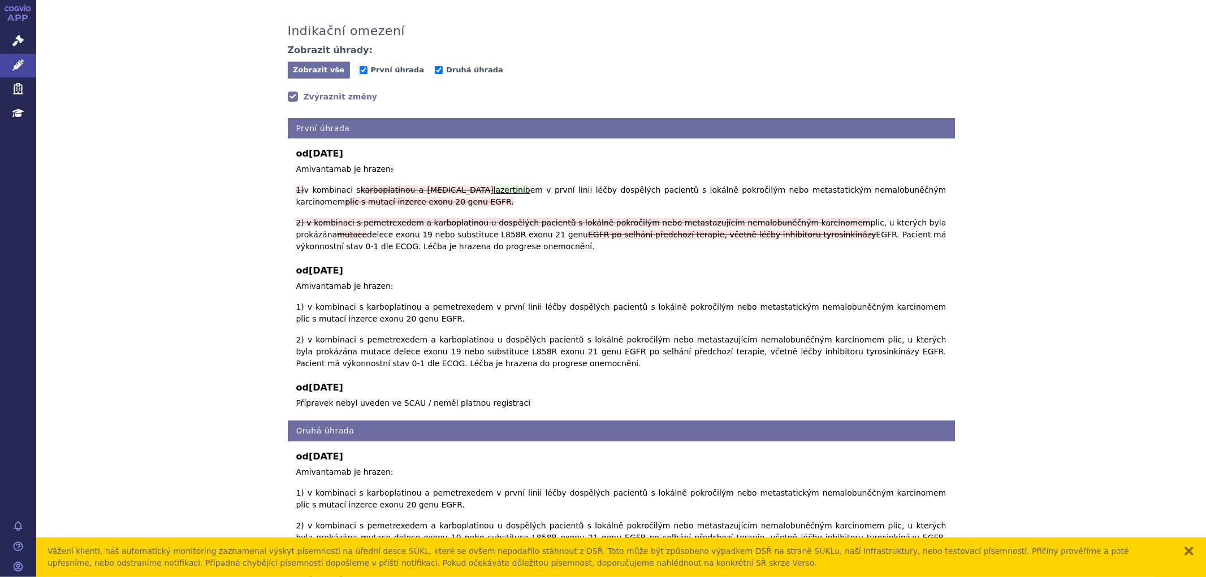
scroll to position [218, 0]
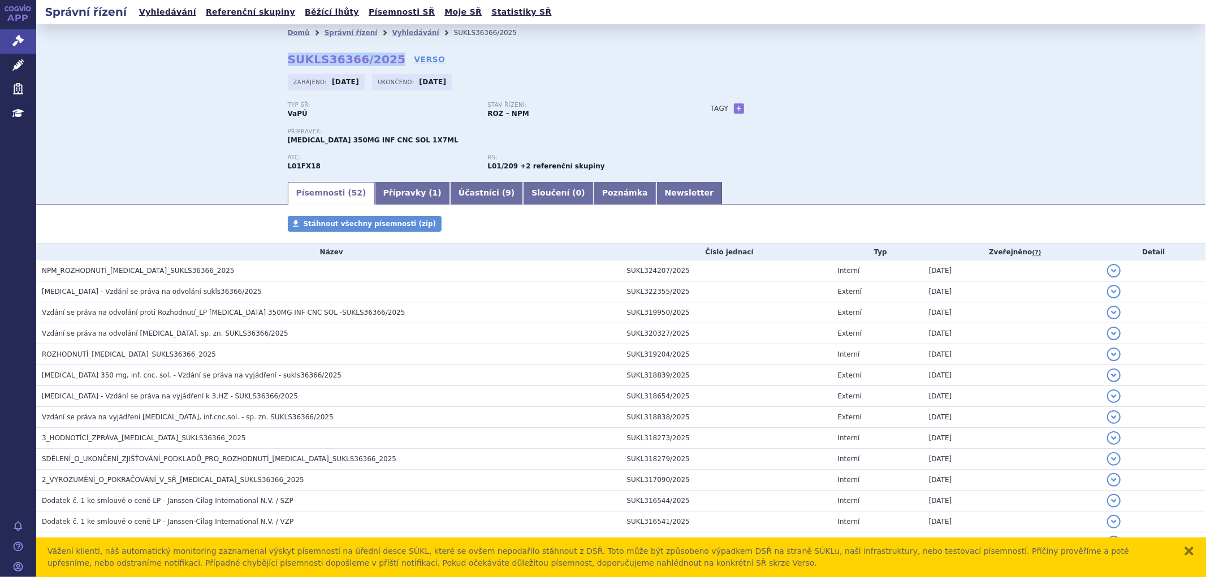
drag, startPoint x: 278, startPoint y: 52, endPoint x: 379, endPoint y: 59, distance: 101.4
click at [379, 59] on div "Domů Správní řízení Vyhledávání SUKLS36366/2025 SUKLS36366/2025 VERSO Zahájeno:…" at bounding box center [621, 110] width 712 height 139
copy strong "SUKLS36366/2025"
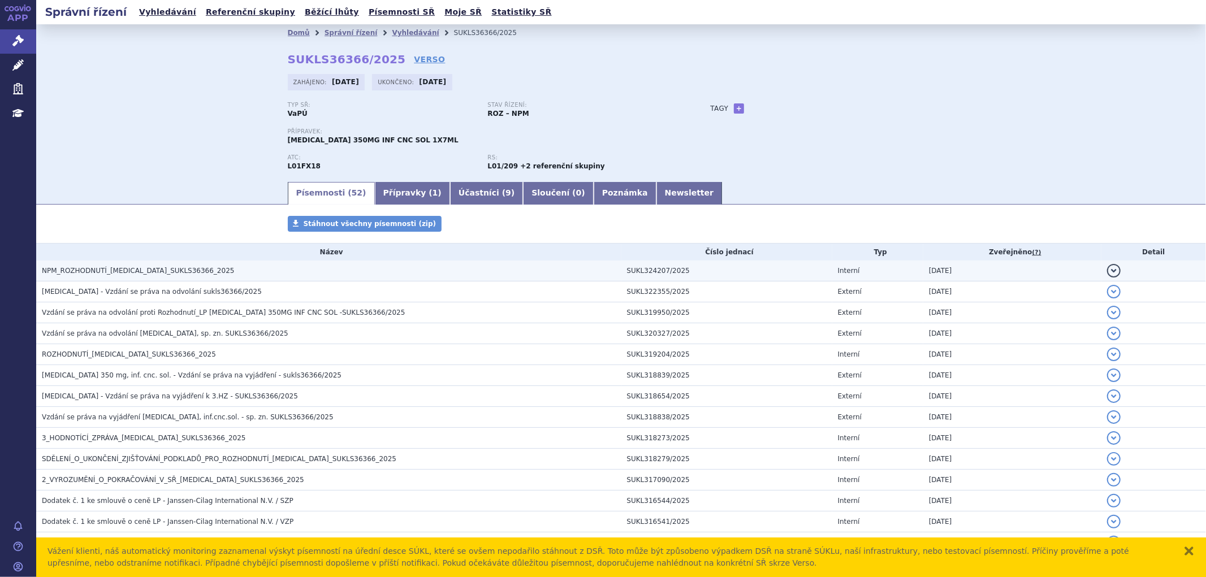
click at [216, 270] on h3 "NPM_ROZHODNUTÍ_RYBREVANT_SUKLS36366_2025" at bounding box center [331, 270] width 579 height 11
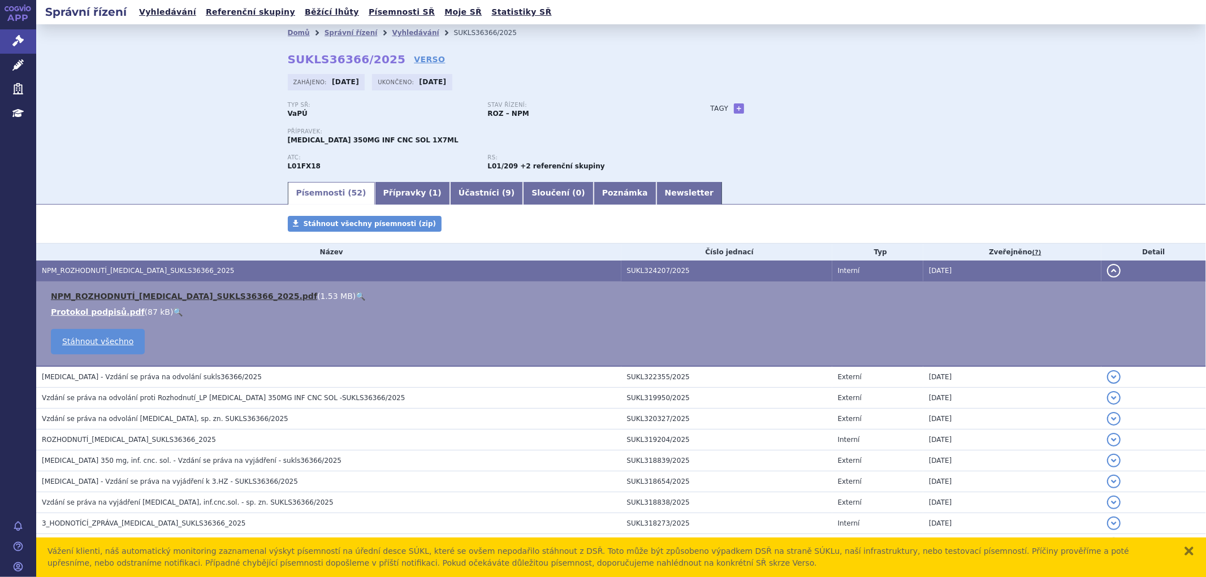
click at [213, 298] on link "NPM_ROZHODNUTÍ_RYBREVANT_SUKLS36366_2025.pdf" at bounding box center [184, 296] width 266 height 9
drag, startPoint x: 272, startPoint y: 60, endPoint x: 282, endPoint y: 55, distance: 10.7
click at [272, 60] on div "Domů Správní řízení Vyhledávání SUKLS36366/2025 SUKLS36366/2025 VERSO Zahájeno:…" at bounding box center [621, 110] width 712 height 139
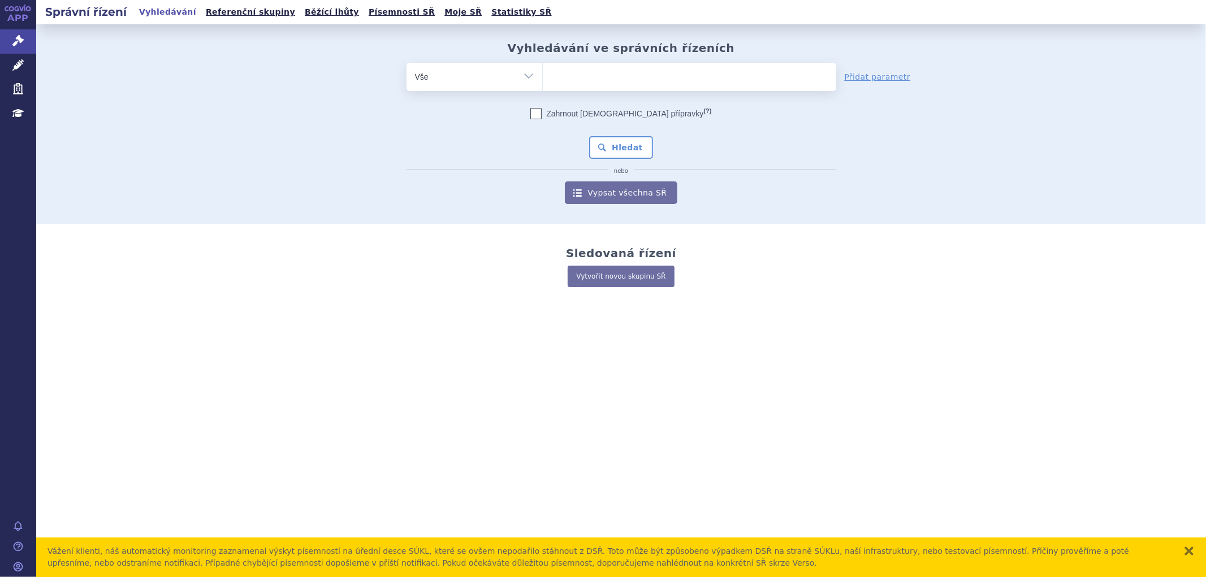
click at [586, 66] on ul at bounding box center [689, 75] width 293 height 24
click at [543, 66] on select at bounding box center [542, 76] width 1 height 28
type input "laz"
click at [668, 74] on ul "laz" at bounding box center [689, 75] width 293 height 24
click at [543, 74] on select "laz" at bounding box center [542, 76] width 1 height 28
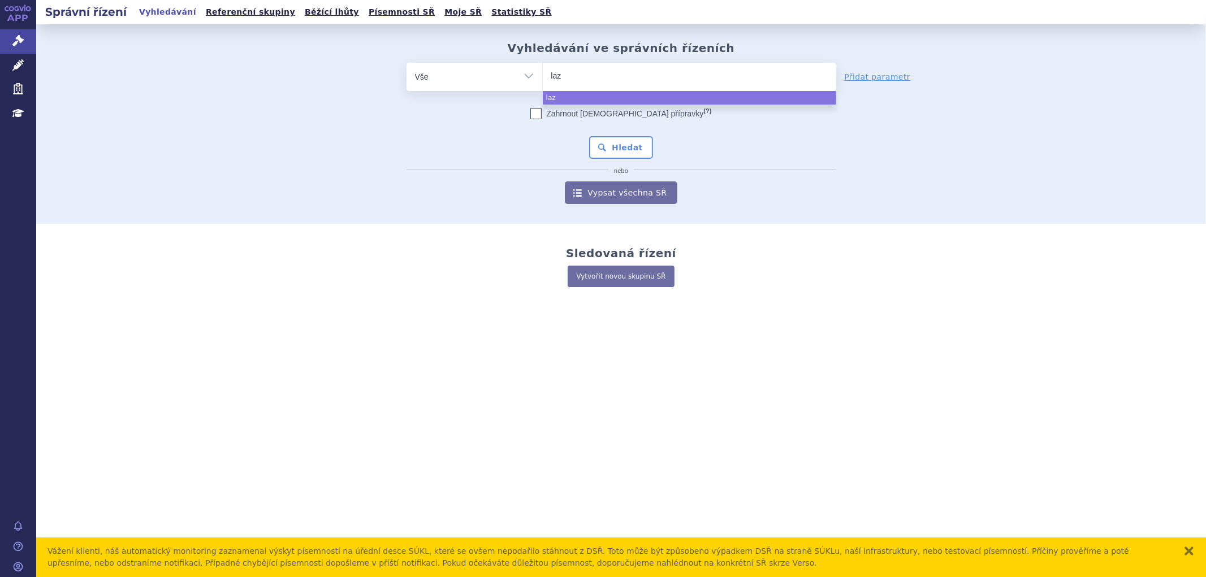
select select "laz"
type input "laz"
select select
type input "lazc"
type input "lazcl"
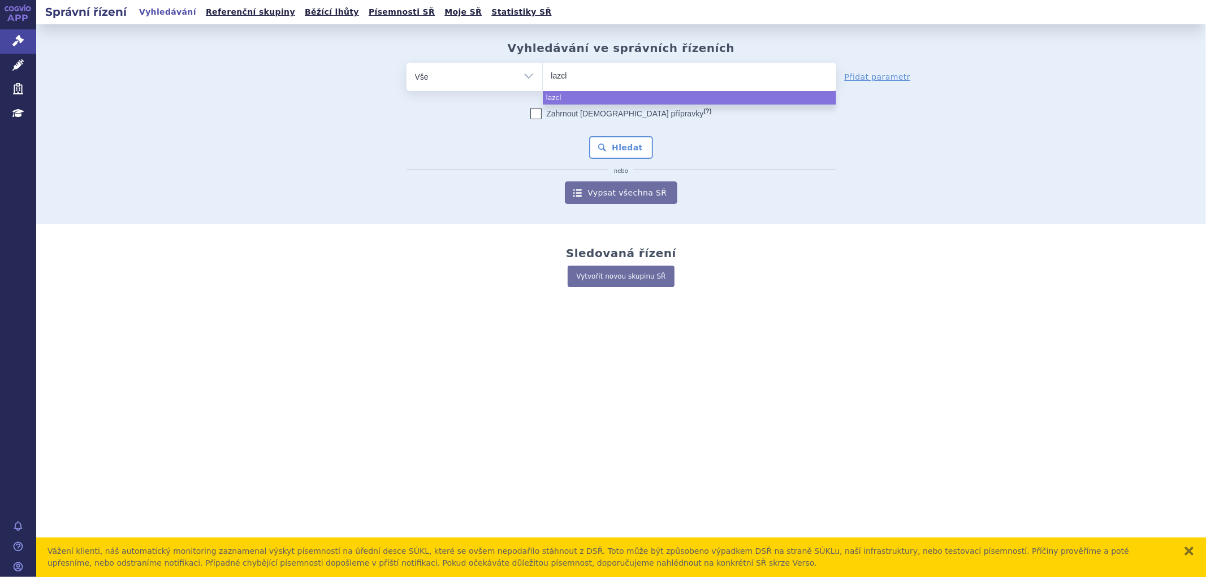
type input "lazclu"
type input "lazclut"
type input "lazclu"
type input "lazcluz"
type input "lazcluze"
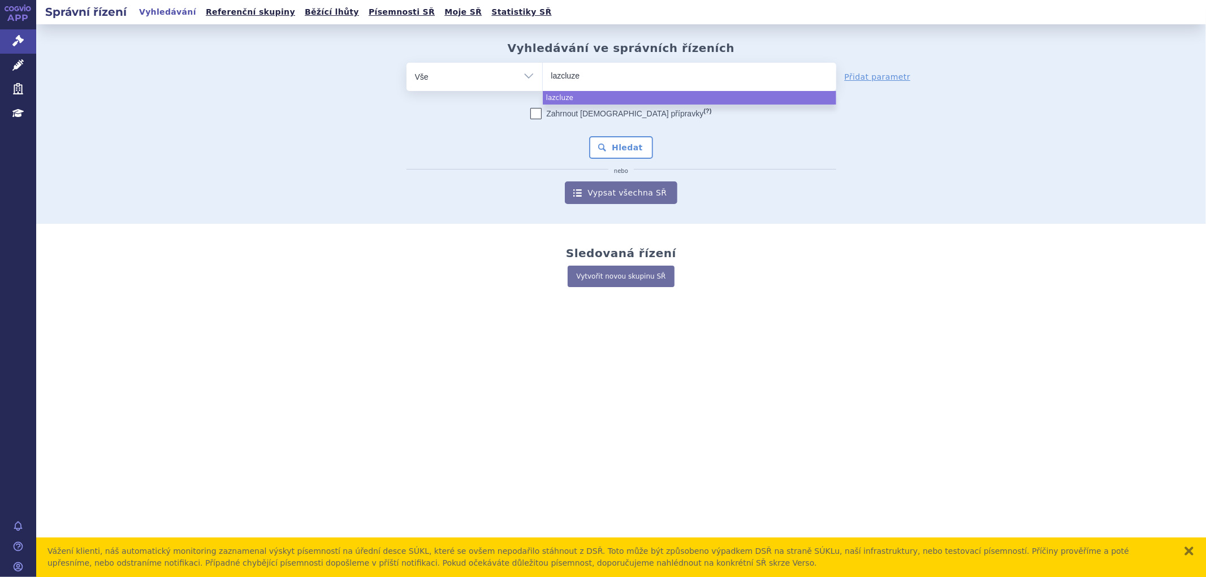
select select "lazcluze"
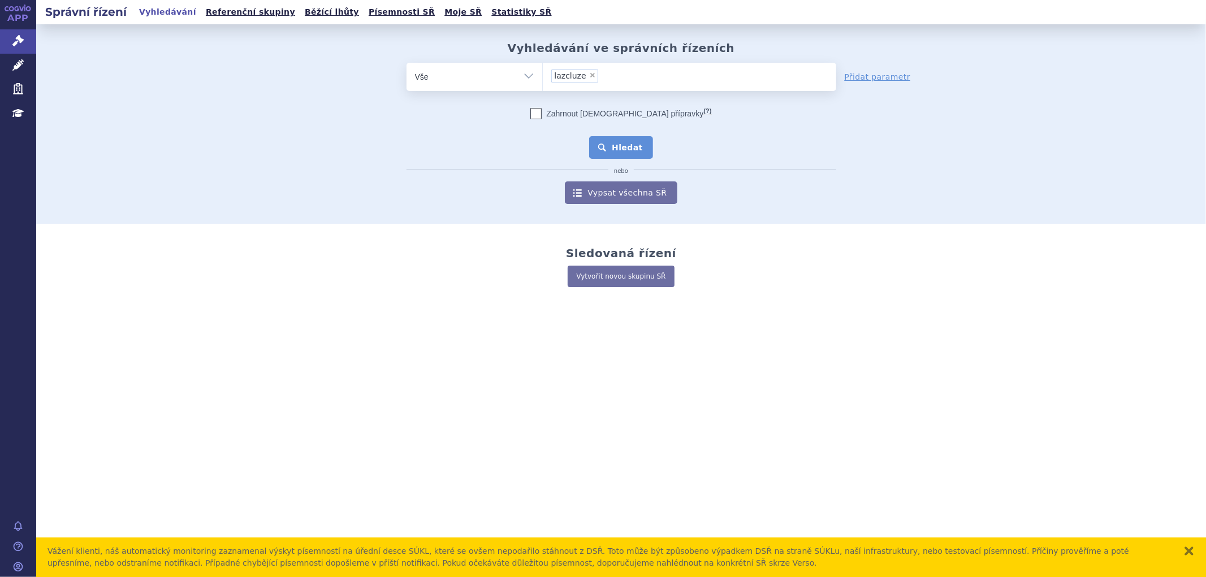
click at [631, 148] on button "Hledat" at bounding box center [621, 147] width 64 height 23
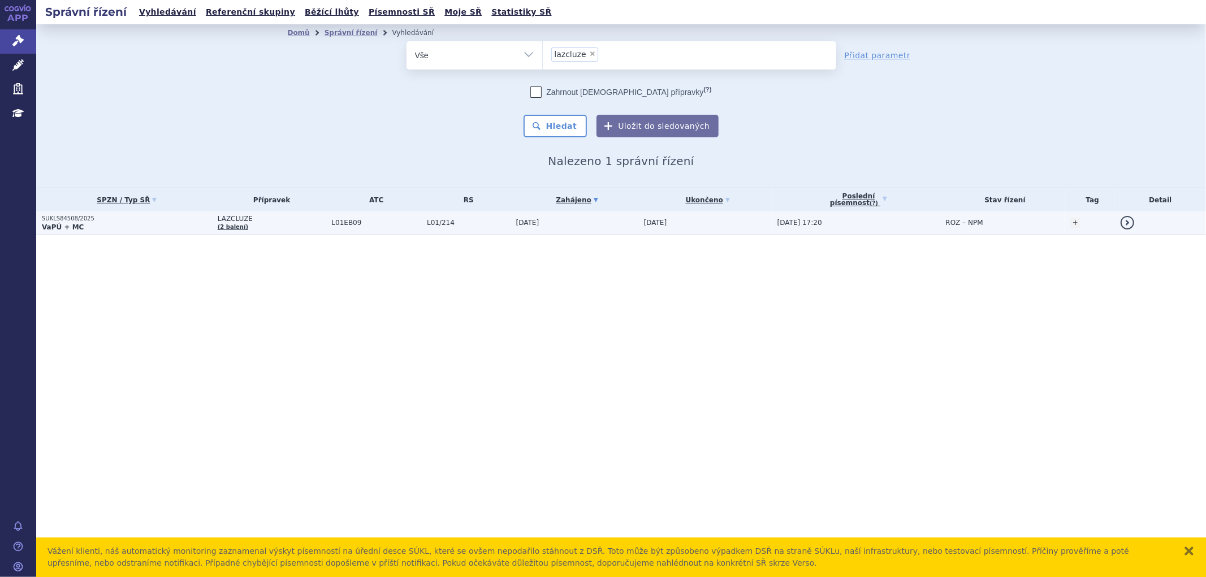
click at [377, 228] on td "L01EB09" at bounding box center [374, 222] width 96 height 23
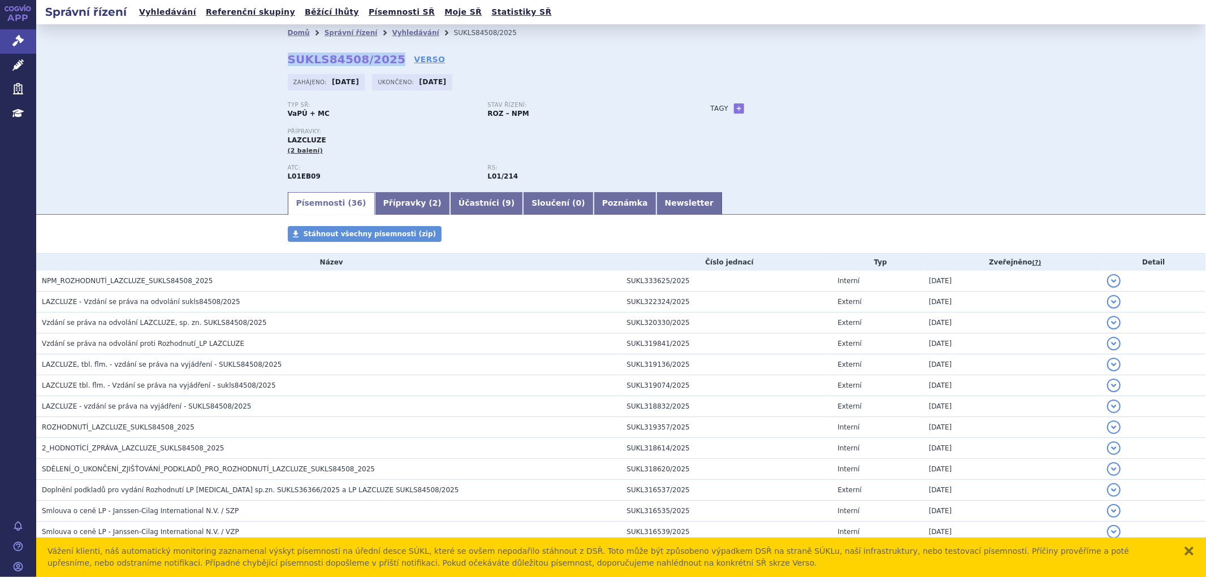
drag, startPoint x: 275, startPoint y: 54, endPoint x: 379, endPoint y: 60, distance: 104.2
click at [379, 60] on div "Domů Správní řízení Vyhledávání SUKLS84508/2025 SUKLS84508/2025 VERSO Zahájeno:…" at bounding box center [621, 115] width 712 height 149
copy strong "SUKLS84508/2025"
click at [65, 38] on div "Domů Správní řízení Vyhledávání SUKLS84508/2025 SUKLS84508/2025 VERSO Zahájeno:…" at bounding box center [621, 107] width 1170 height 166
click at [392, 33] on link "Vyhledávání" at bounding box center [415, 33] width 47 height 8
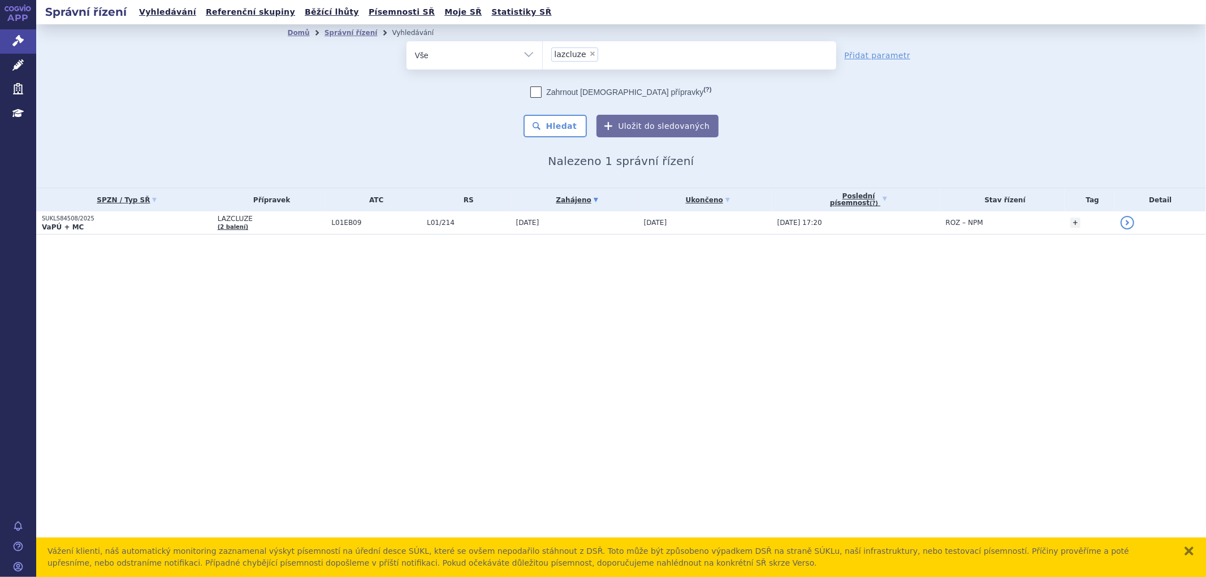
click at [589, 52] on span "×" at bounding box center [592, 53] width 7 height 7
click at [543, 52] on select "lazcluze" at bounding box center [542, 55] width 1 height 28
type input "ta"
select select
type input "tagr"
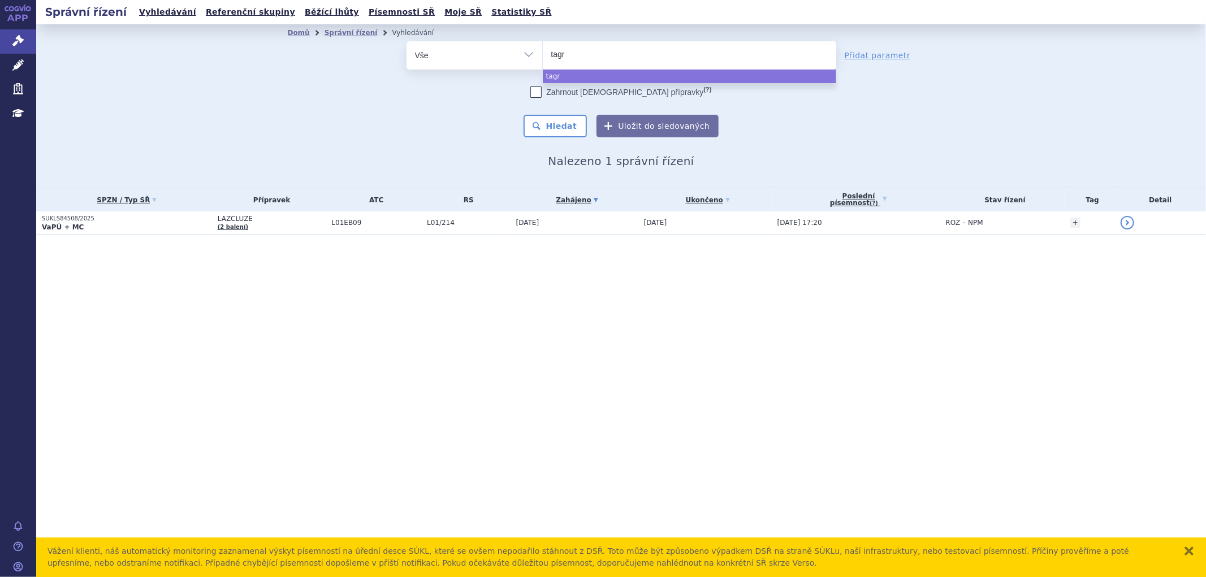
type input "tagri"
type input "tagris"
type input "tagriss"
type input "tagrisso"
select select "tagrisso"
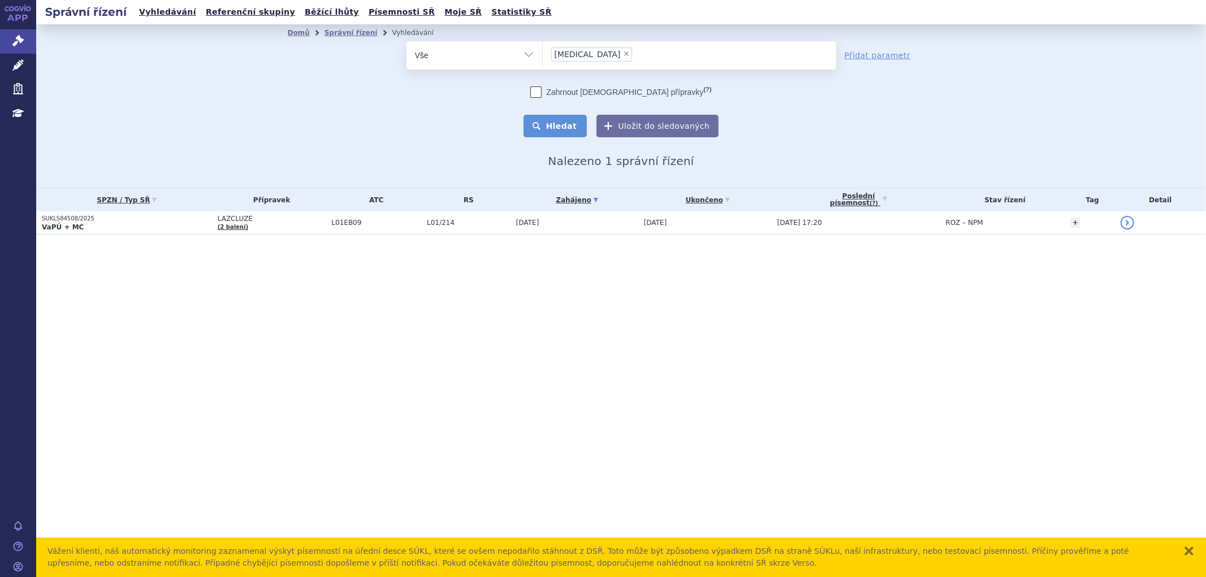
click at [561, 121] on button "Hledat" at bounding box center [555, 126] width 64 height 23
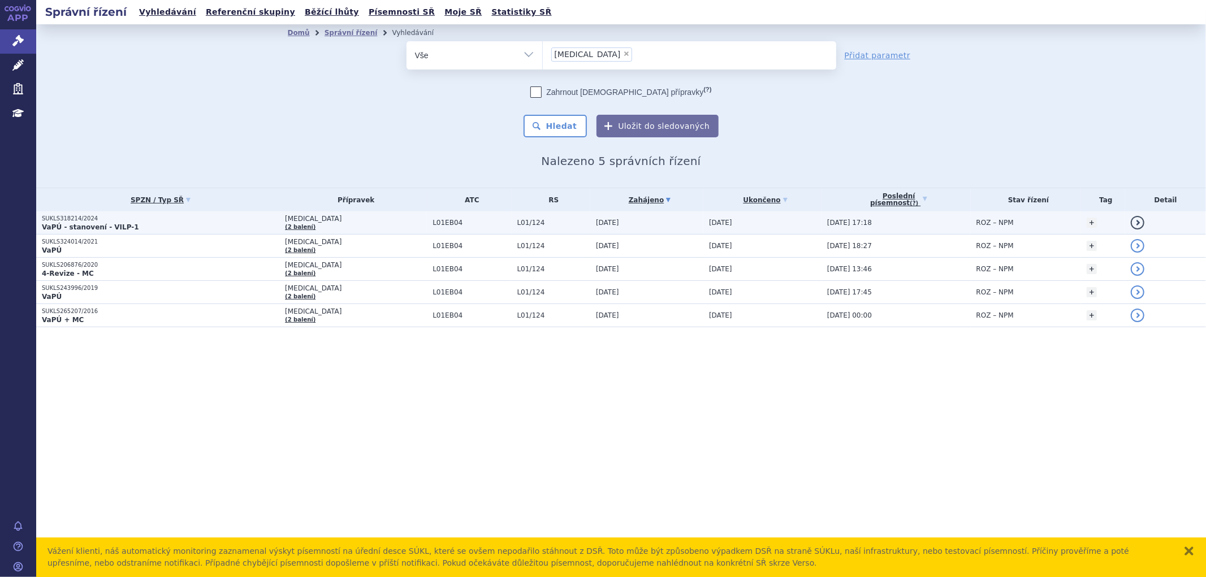
click at [193, 224] on p "VaPÚ - stanovení - VILP-1" at bounding box center [160, 227] width 237 height 9
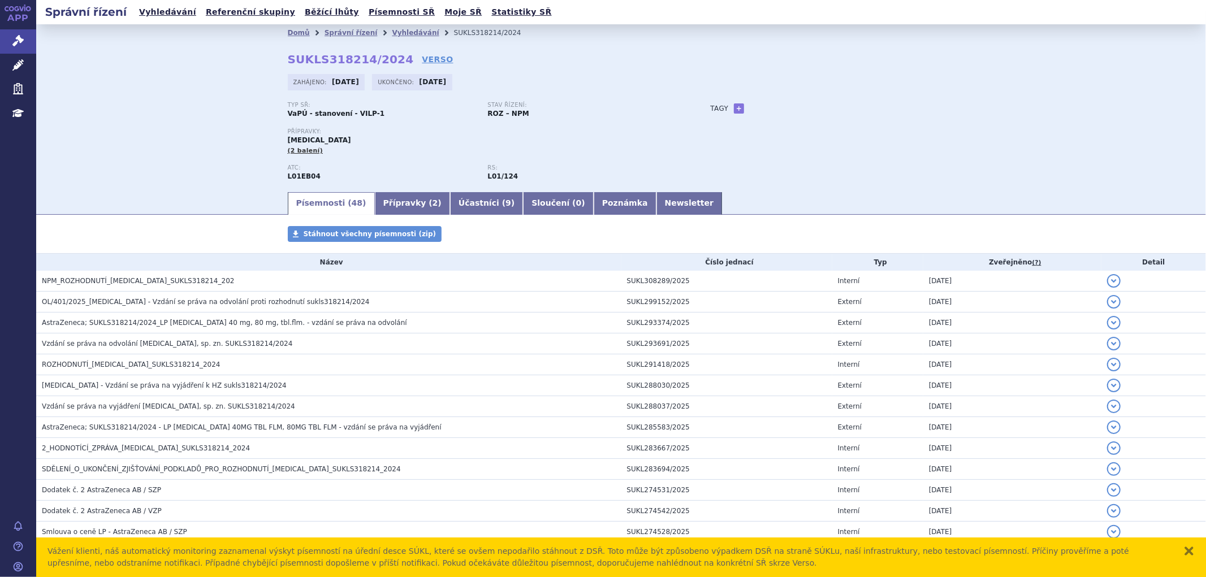
click at [138, 278] on span "NPM_ROZHODNUTÍ_[MEDICAL_DATA]_SUKLS318214_202" at bounding box center [138, 281] width 192 height 8
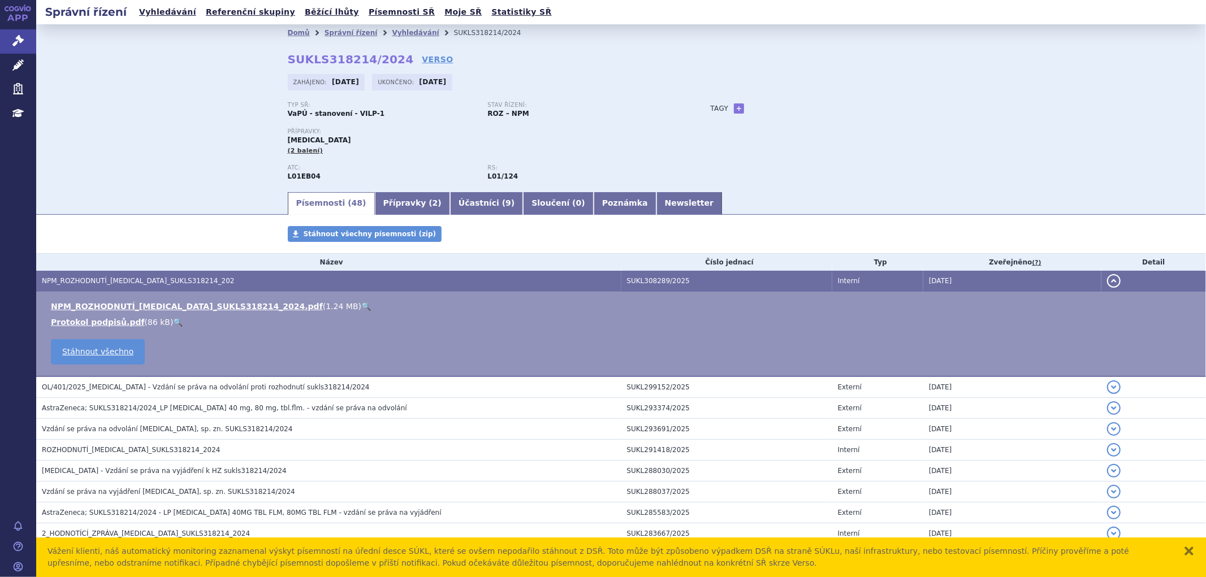
click at [217, 302] on td "NPM_ROZHODNUTÍ_[MEDICAL_DATA]_SUKLS318214_2024.pdf ( 1.24 MB ) 🔍 Protokol podpi…" at bounding box center [621, 334] width 1170 height 85
click at [219, 311] on link "NPM_ROZHODNUTÍ_[MEDICAL_DATA]_SUKLS318214_2024.pdf" at bounding box center [187, 306] width 272 height 9
drag, startPoint x: 295, startPoint y: 60, endPoint x: 387, endPoint y: 59, distance: 92.2
click at [387, 59] on div "Domů Správní řízení Vyhledávání SUKLS318214/2024 SUKLS318214/2024 VERSO [GEOGRA…" at bounding box center [621, 115] width 712 height 149
copy strong "SUKLS318214/2024"
